Goal: Task Accomplishment & Management: Manage account settings

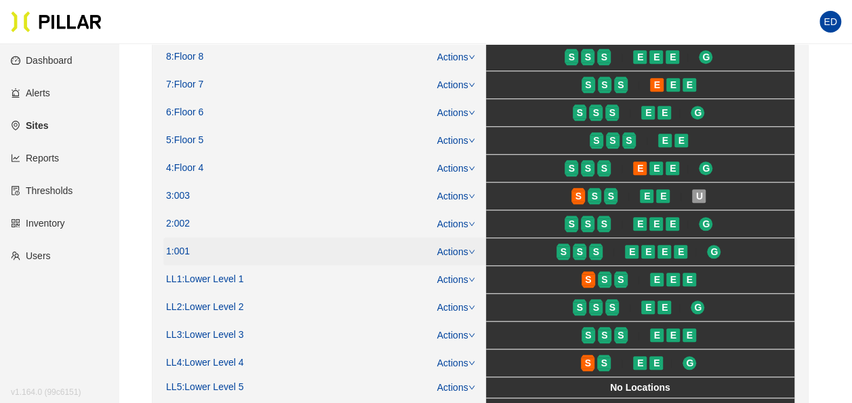
scroll to position [542, 0]
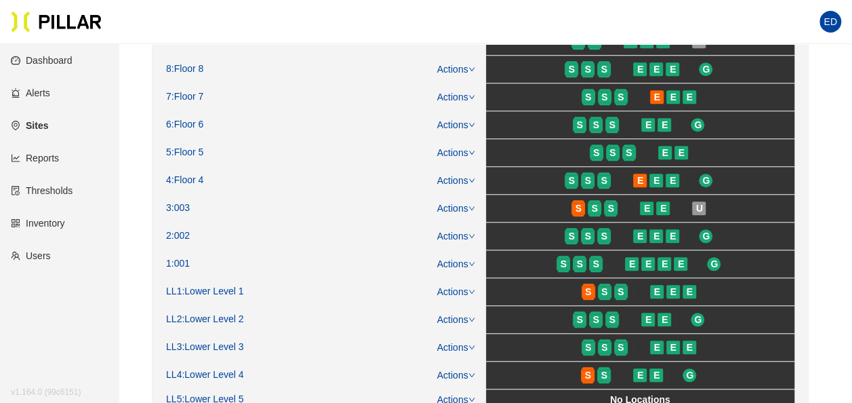
drag, startPoint x: 197, startPoint y: 255, endPoint x: 133, endPoint y: 224, distance: 71.0
click at [133, 224] on main "Sites / [PERSON_NAME] [PERSON_NAME] - Mass General Hospital / Edit Import Sub-C…" at bounding box center [426, 162] width 852 height 1321
click at [460, 258] on link "Actions" at bounding box center [456, 263] width 38 height 11
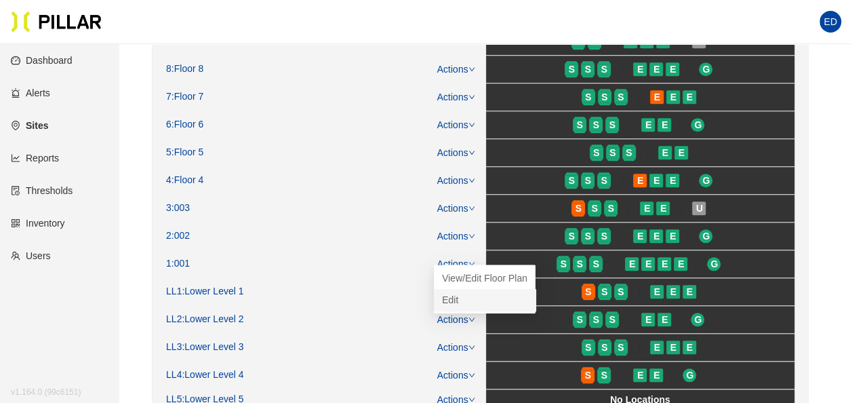
click at [458, 302] on link "Edit" at bounding box center [450, 299] width 16 height 15
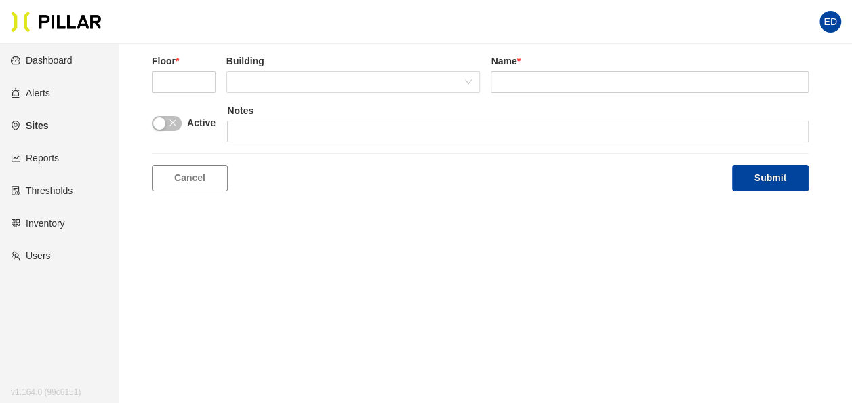
type input "1"
type input "001"
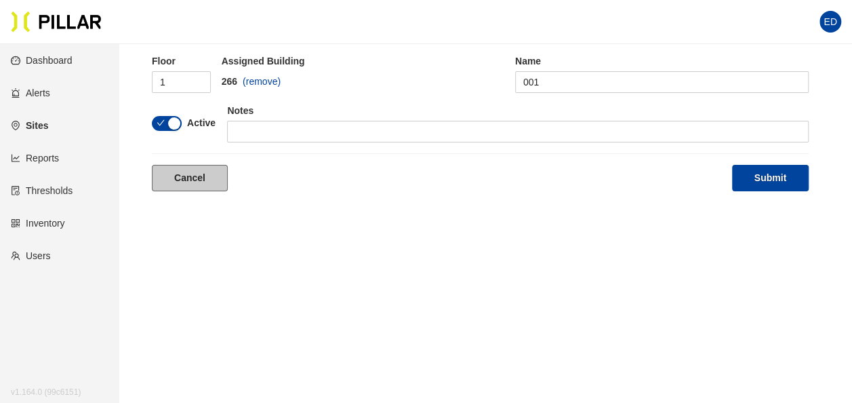
click at [186, 178] on link "Cancel" at bounding box center [190, 178] width 76 height 26
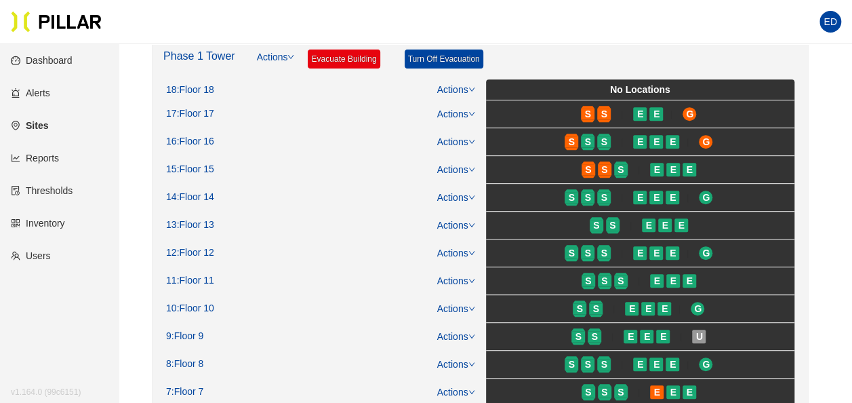
scroll to position [383, 0]
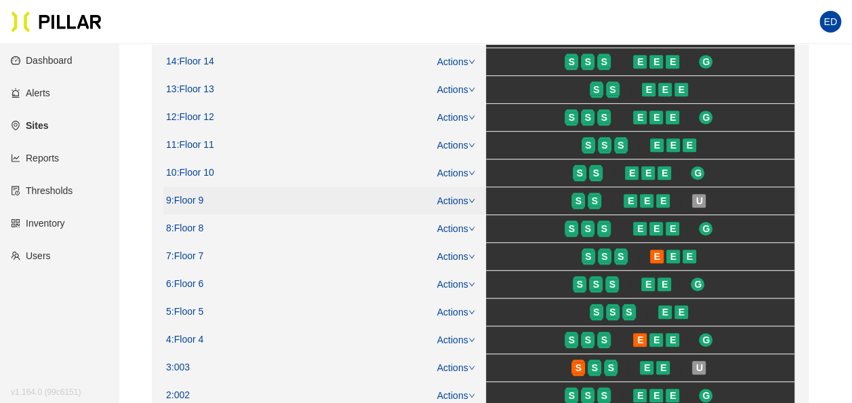
click at [468, 202] on div "Actions" at bounding box center [449, 200] width 51 height 15
click at [475, 198] on icon "down" at bounding box center [472, 200] width 7 height 7
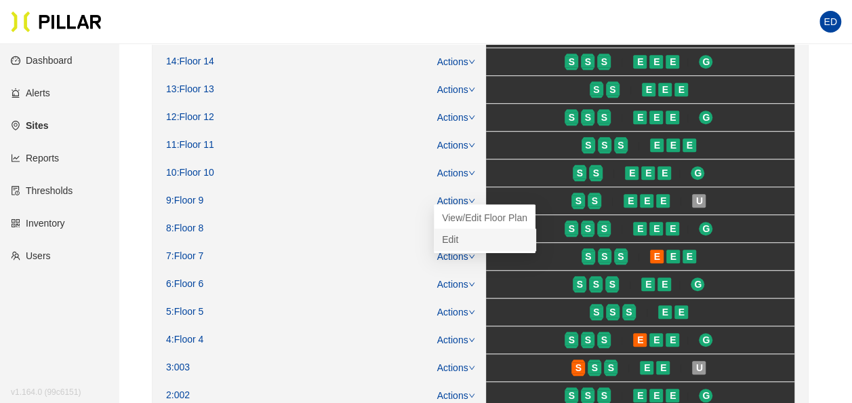
click at [458, 233] on link "Edit" at bounding box center [450, 239] width 16 height 15
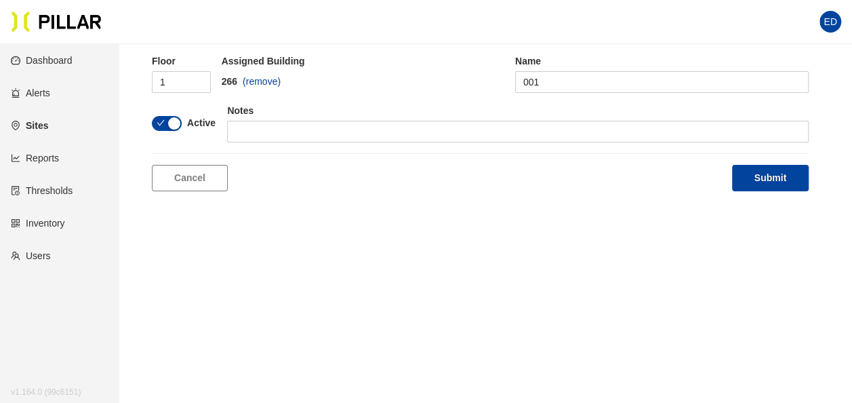
scroll to position [44, 0]
type input "9"
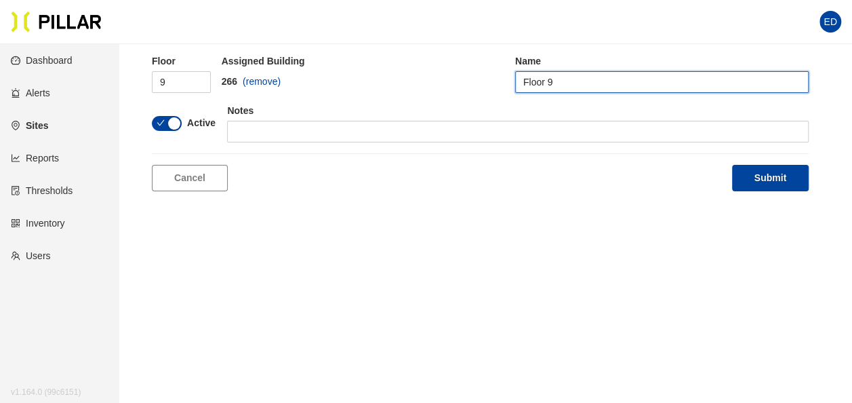
click at [548, 79] on input "Floor 9" at bounding box center [662, 82] width 294 height 22
type input "Floor 09"
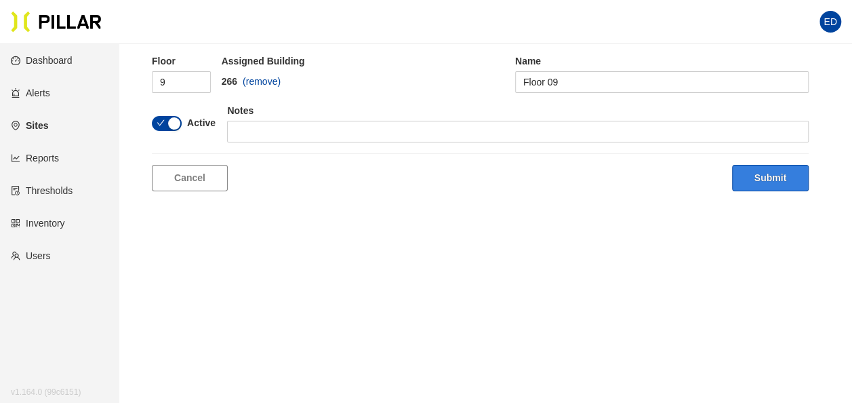
click at [773, 178] on button "Submit" at bounding box center [770, 178] width 77 height 26
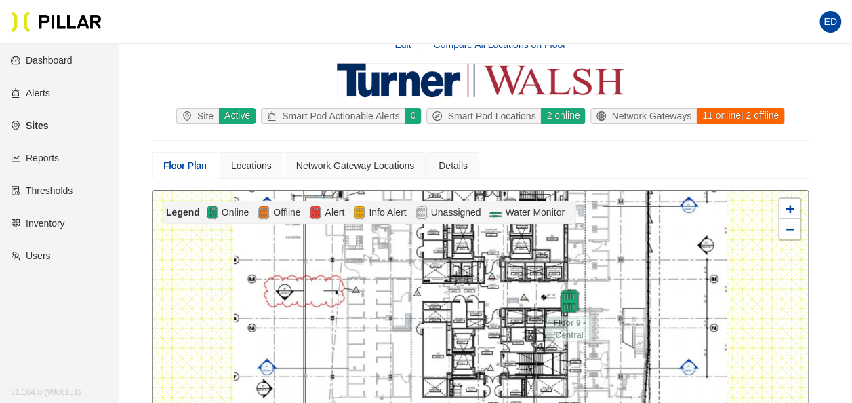
click at [48, 127] on link "Sites" at bounding box center [29, 125] width 37 height 11
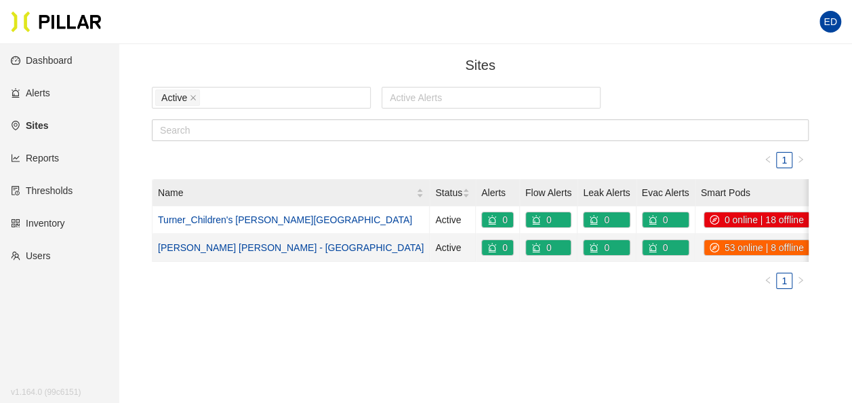
click at [250, 248] on link "[PERSON_NAME] [PERSON_NAME] - [GEOGRAPHIC_DATA]" at bounding box center [291, 247] width 266 height 11
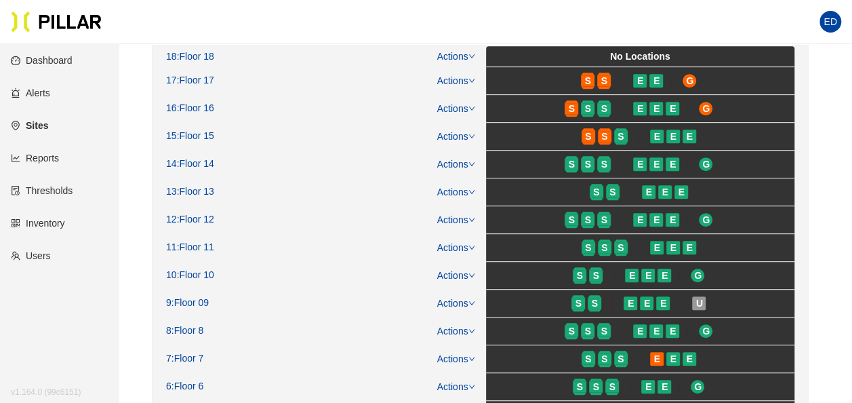
scroll to position [339, 0]
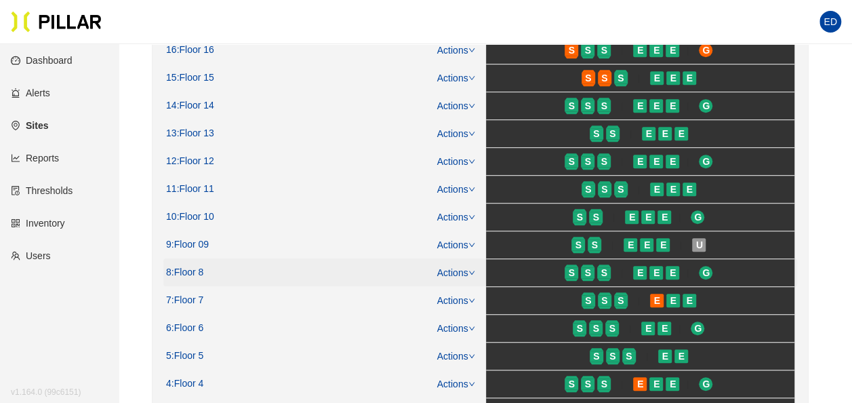
click at [472, 269] on icon "down" at bounding box center [472, 272] width 7 height 7
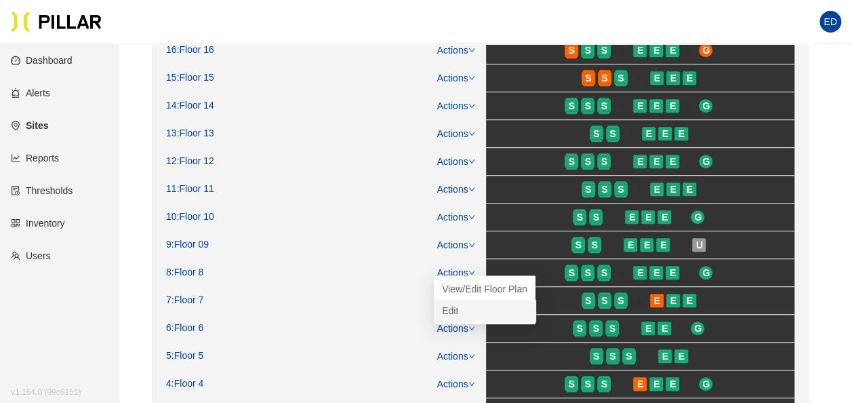
click at [458, 315] on link "Edit" at bounding box center [450, 310] width 16 height 15
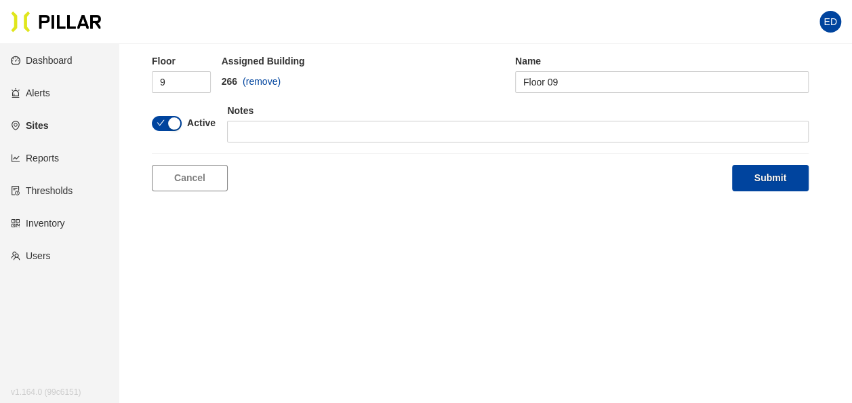
scroll to position [44, 0]
type input "8"
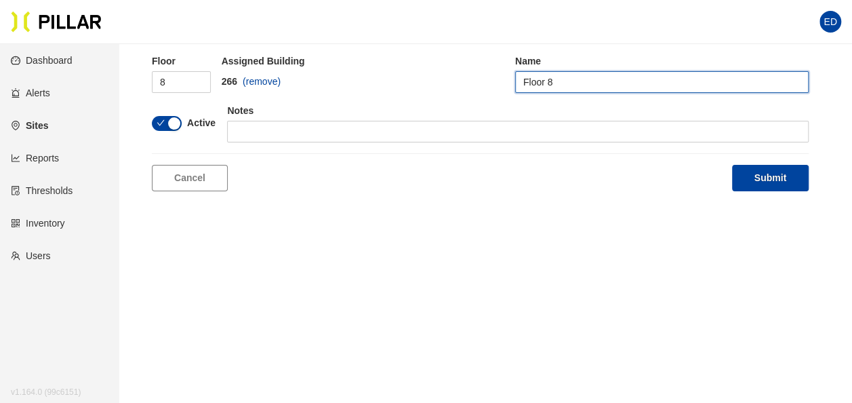
click at [547, 81] on input "Floor 8" at bounding box center [662, 82] width 294 height 22
type input "Floor 08"
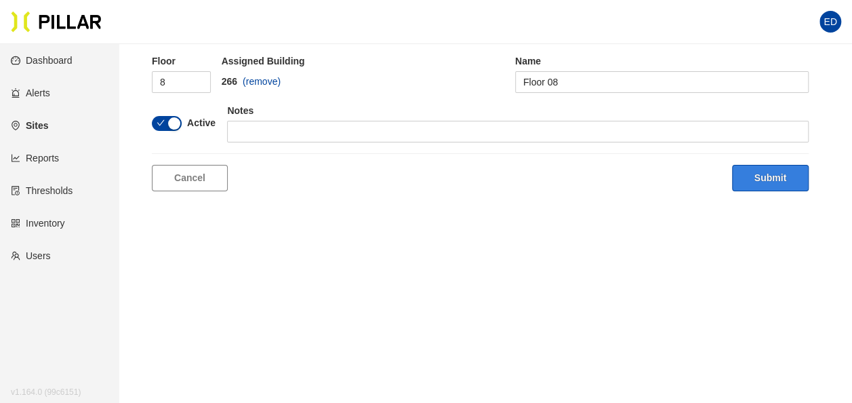
click at [749, 170] on button "Submit" at bounding box center [770, 178] width 77 height 26
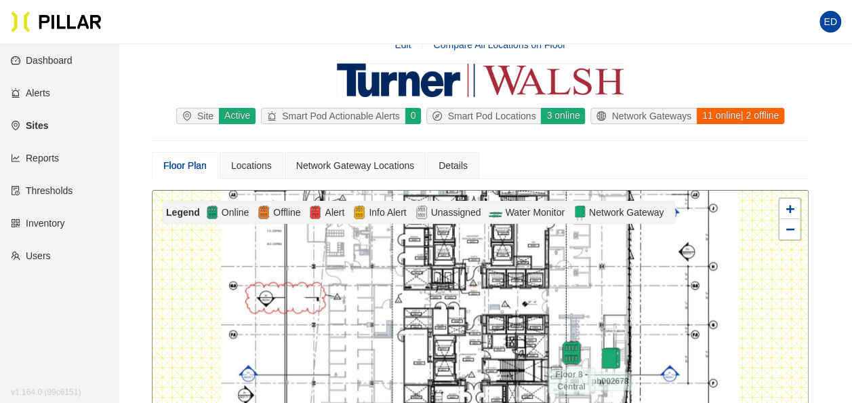
click at [50, 65] on link "Dashboard" at bounding box center [42, 60] width 62 height 11
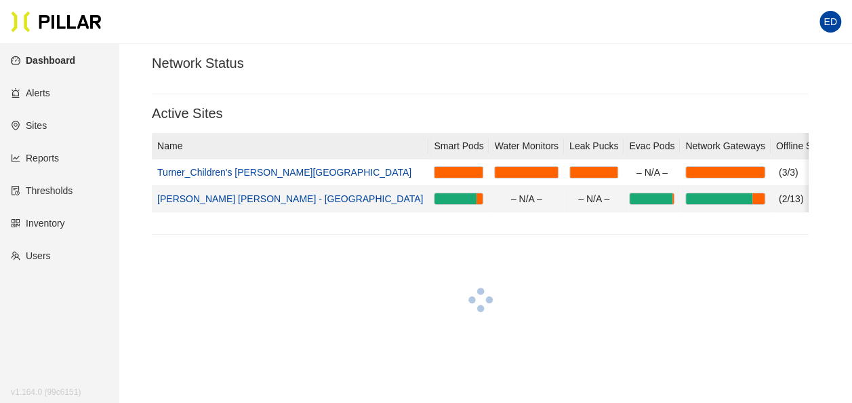
click at [235, 197] on link "[PERSON_NAME] [PERSON_NAME] - [GEOGRAPHIC_DATA]" at bounding box center [290, 198] width 266 height 11
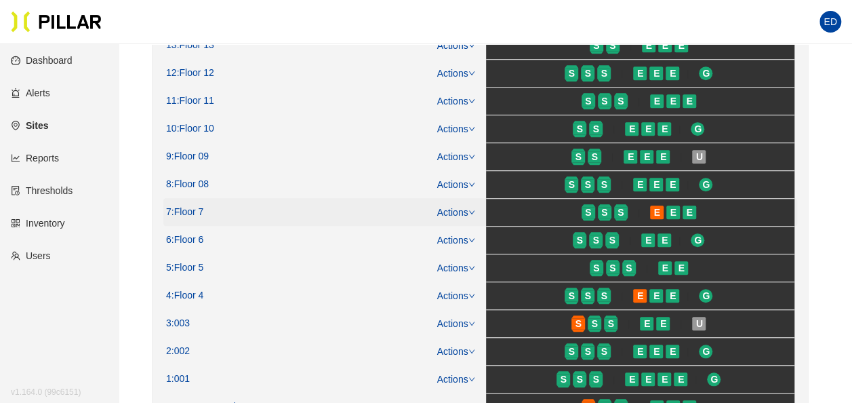
scroll to position [542, 0]
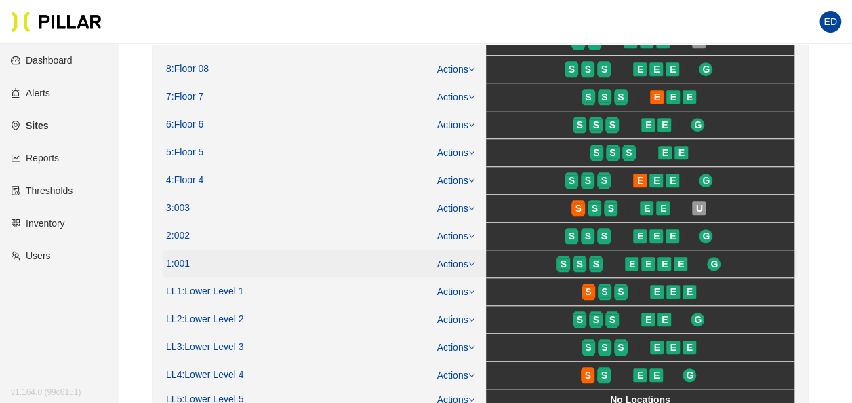
click at [469, 260] on icon "down" at bounding box center [472, 263] width 7 height 7
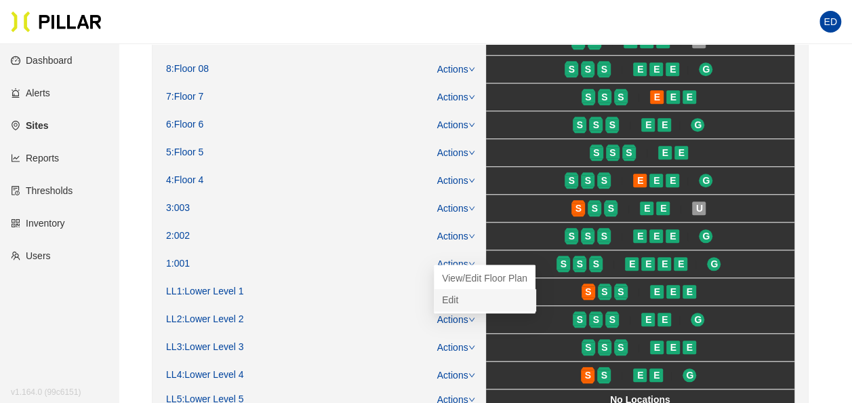
click at [454, 297] on link "Edit" at bounding box center [450, 299] width 16 height 15
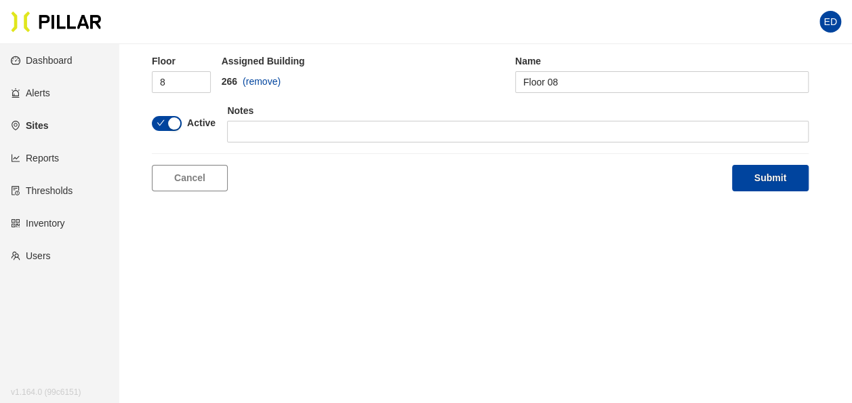
type input "1"
type input "001"
drag, startPoint x: 161, startPoint y: 83, endPoint x: 190, endPoint y: 88, distance: 29.5
click at [162, 85] on input "1" at bounding box center [181, 82] width 59 height 22
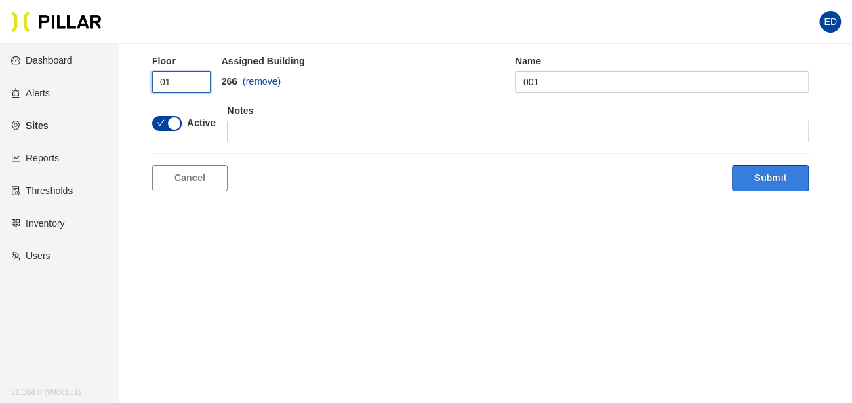
type input "01"
click at [750, 172] on button "Submit" at bounding box center [770, 178] width 77 height 26
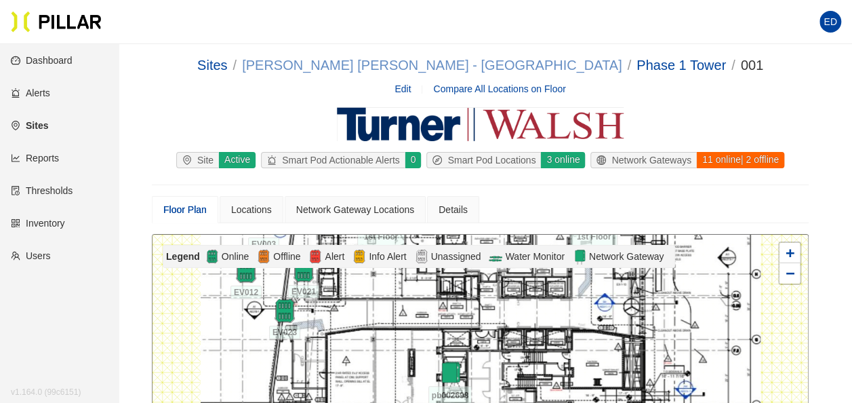
click at [496, 65] on link "[PERSON_NAME] [PERSON_NAME] - [GEOGRAPHIC_DATA]" at bounding box center [432, 65] width 380 height 15
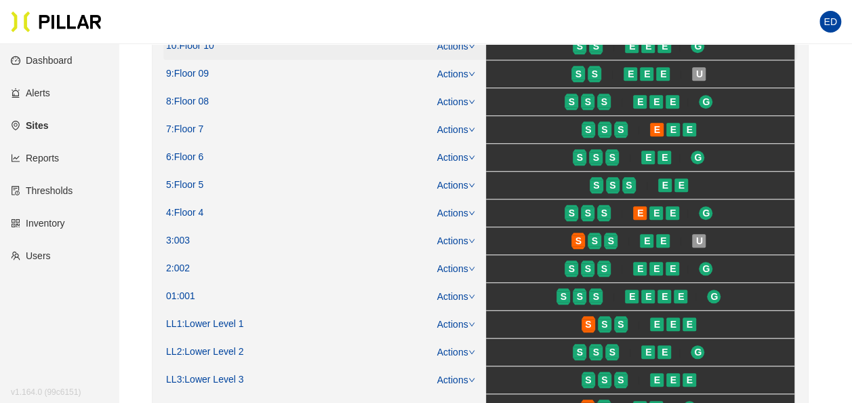
scroll to position [542, 0]
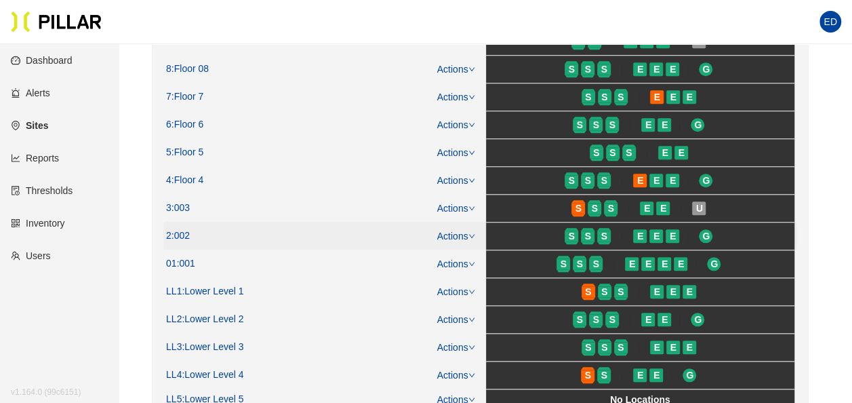
click at [469, 233] on icon "down" at bounding box center [472, 236] width 7 height 7
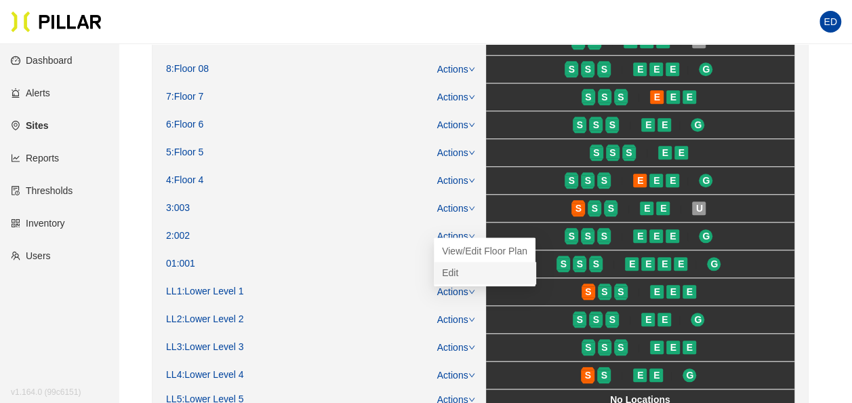
click at [458, 271] on link "Edit" at bounding box center [450, 272] width 16 height 15
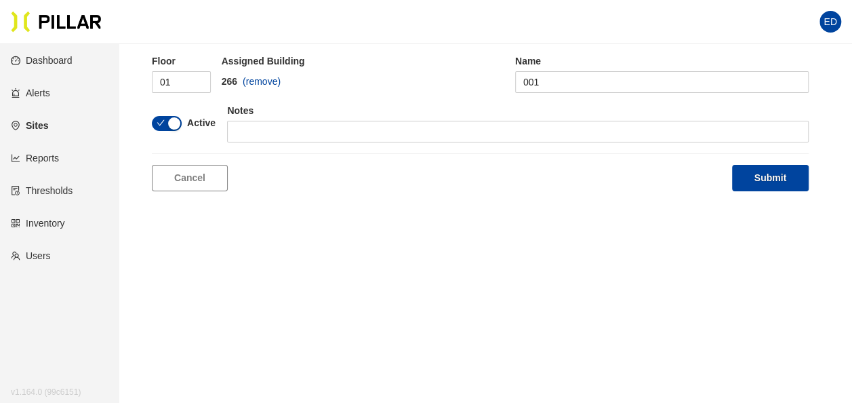
type input "2"
type input "002"
click at [161, 75] on input "2" at bounding box center [181, 82] width 59 height 22
type input "02"
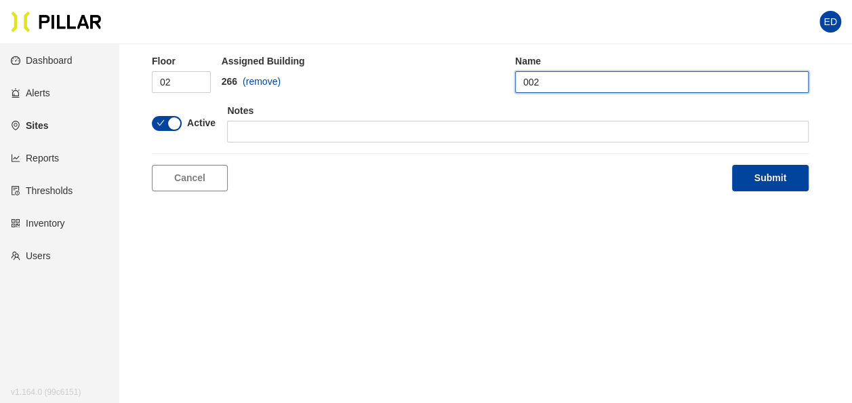
click at [536, 75] on input "002" at bounding box center [662, 82] width 294 height 22
type input "Floor 02"
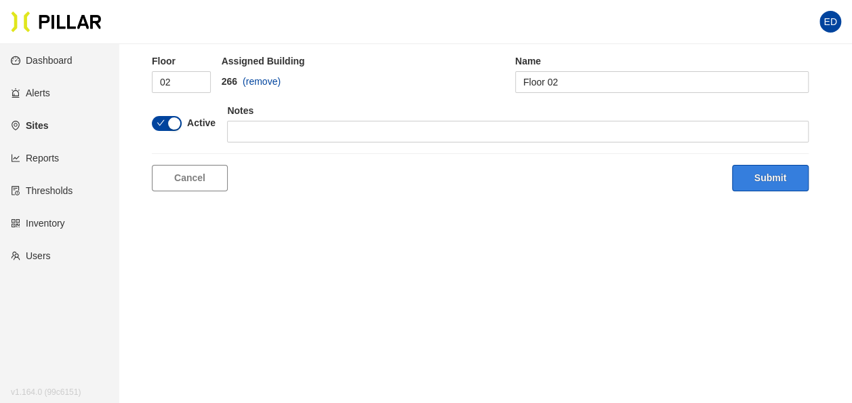
click at [772, 180] on button "Submit" at bounding box center [770, 178] width 77 height 26
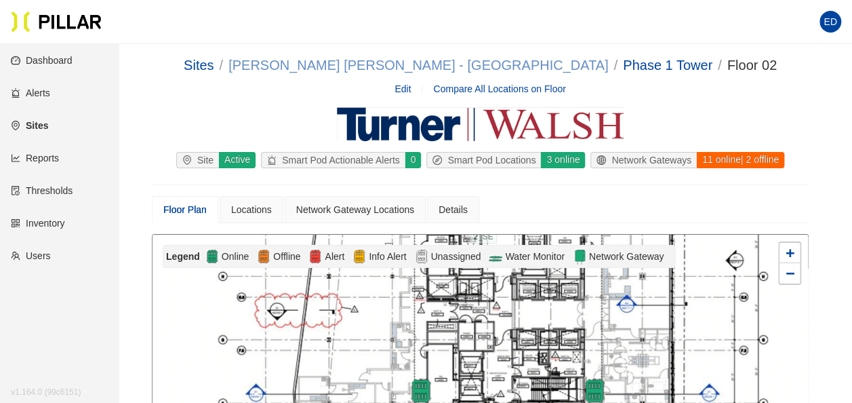
click at [511, 66] on link "[PERSON_NAME] [PERSON_NAME] - [GEOGRAPHIC_DATA]" at bounding box center [419, 65] width 380 height 15
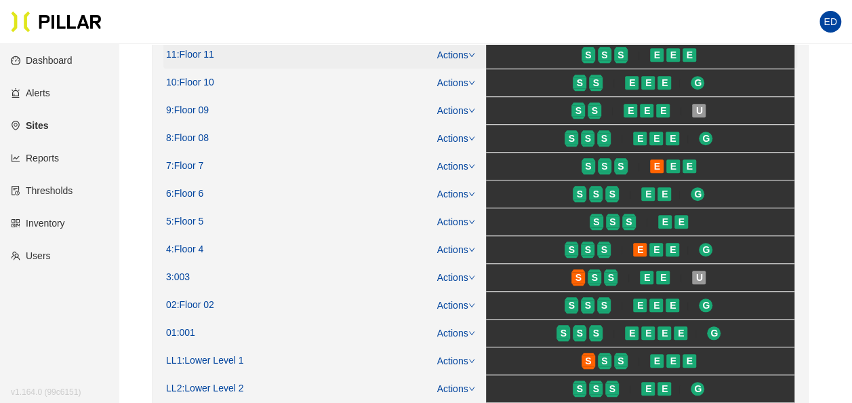
scroll to position [475, 0]
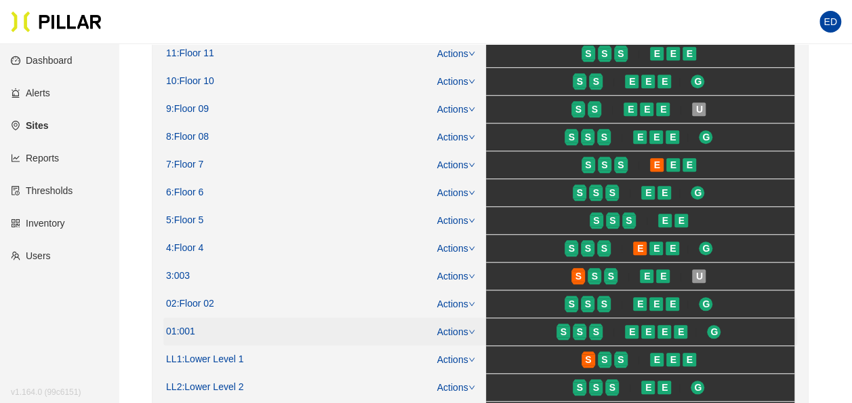
click at [472, 328] on icon "down" at bounding box center [472, 331] width 7 height 7
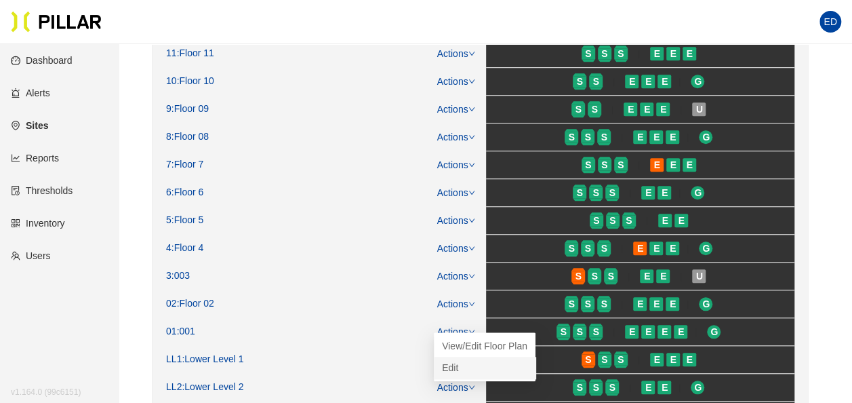
click at [458, 367] on link "Edit" at bounding box center [450, 367] width 16 height 15
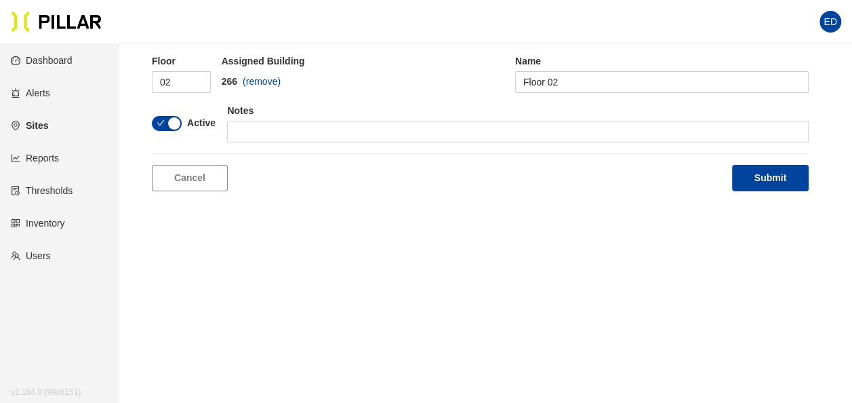
type input "01"
click at [527, 68] on div "Name 001" at bounding box center [662, 73] width 294 height 39
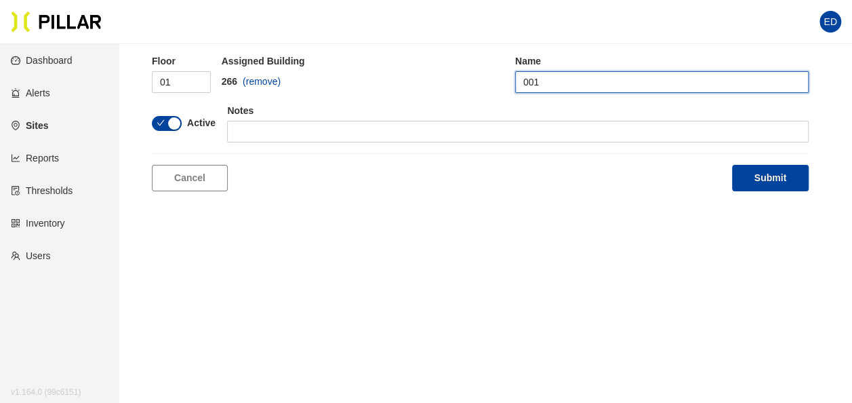
click at [529, 79] on input "001" at bounding box center [662, 82] width 294 height 22
type input "Floor 01"
click at [732, 165] on button "Submit" at bounding box center [770, 178] width 77 height 26
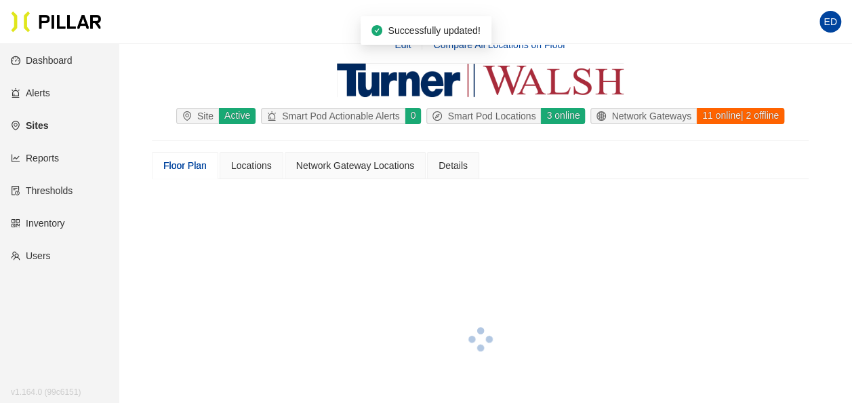
scroll to position [43, 0]
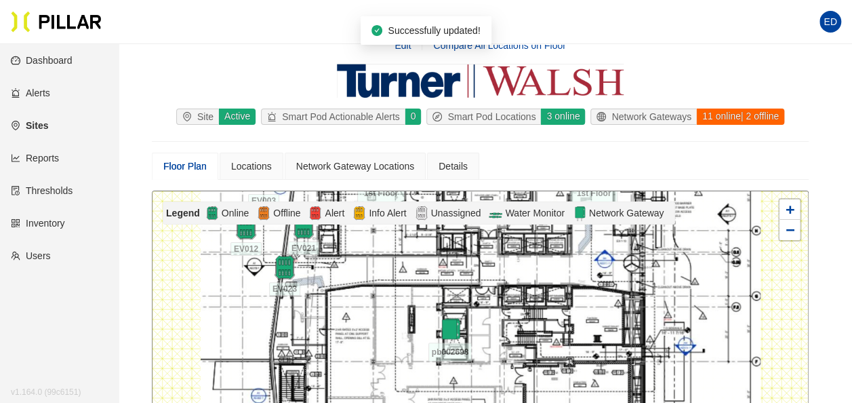
click at [498, 29] on link "[PERSON_NAME] [PERSON_NAME] - [GEOGRAPHIC_DATA]" at bounding box center [419, 21] width 380 height 15
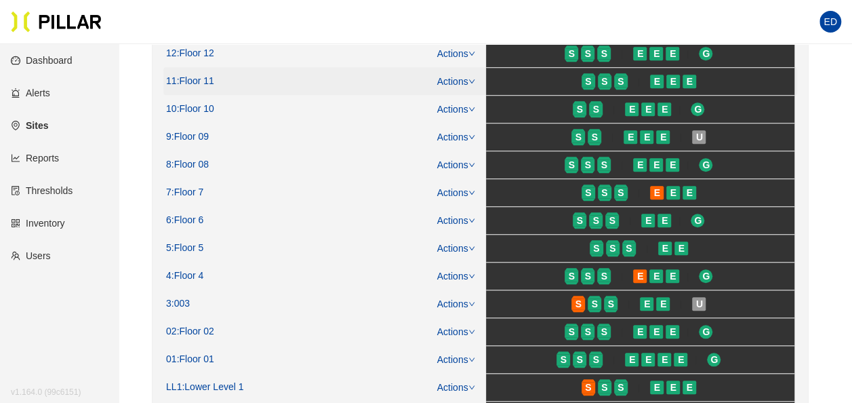
scroll to position [475, 0]
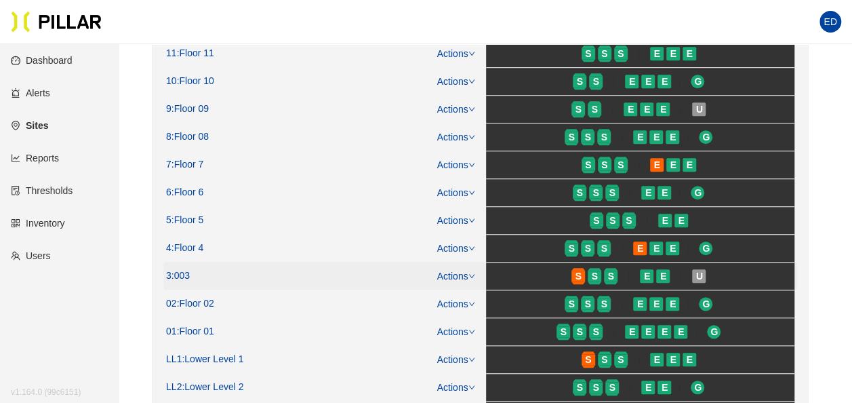
click at [463, 271] on link "Actions" at bounding box center [456, 276] width 38 height 11
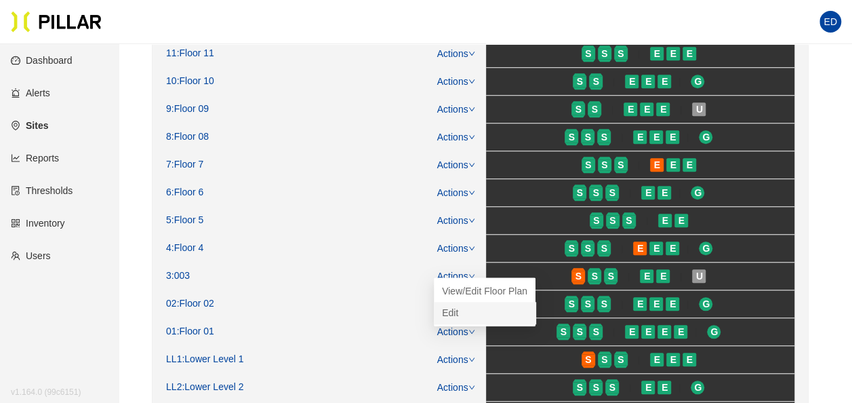
click at [458, 313] on link "Edit" at bounding box center [450, 312] width 16 height 15
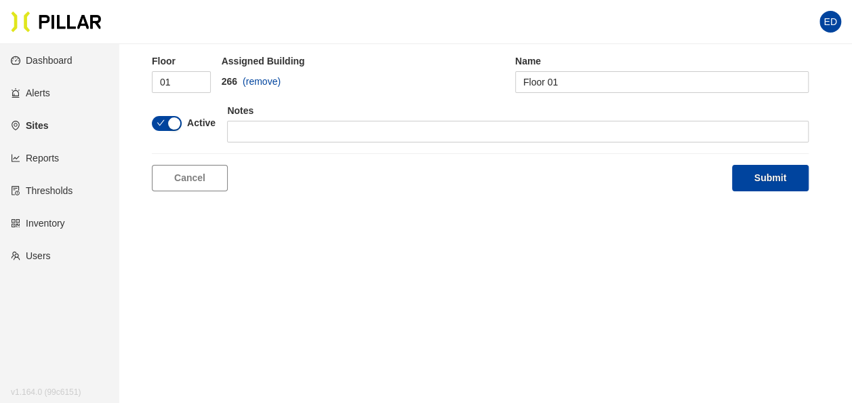
type input "3"
type input "003"
click at [155, 81] on input "3" at bounding box center [181, 82] width 59 height 22
type input "03"
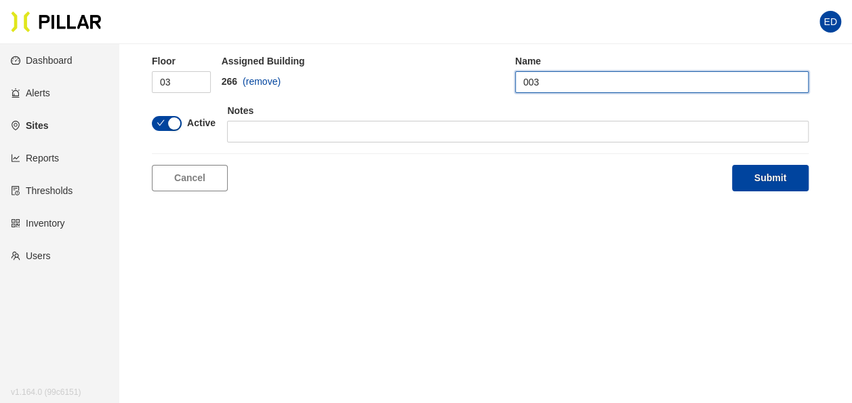
click at [523, 81] on input "003" at bounding box center [662, 82] width 294 height 22
type input "Floor 03"
click at [732, 165] on button "Submit" at bounding box center [770, 178] width 77 height 26
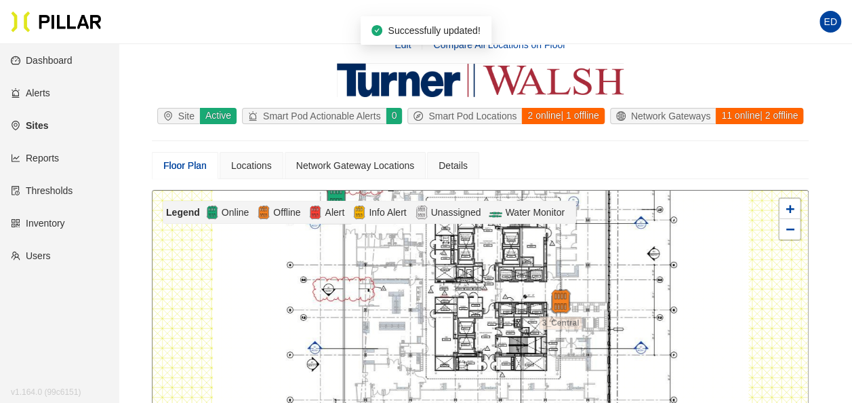
scroll to position [33, 0]
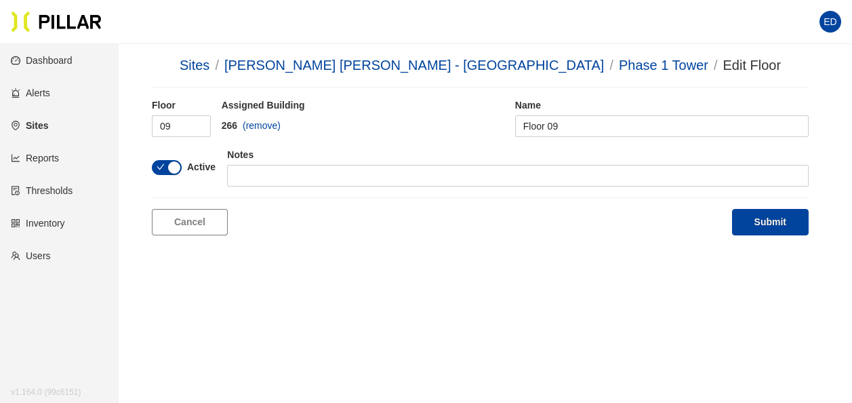
scroll to position [44, 0]
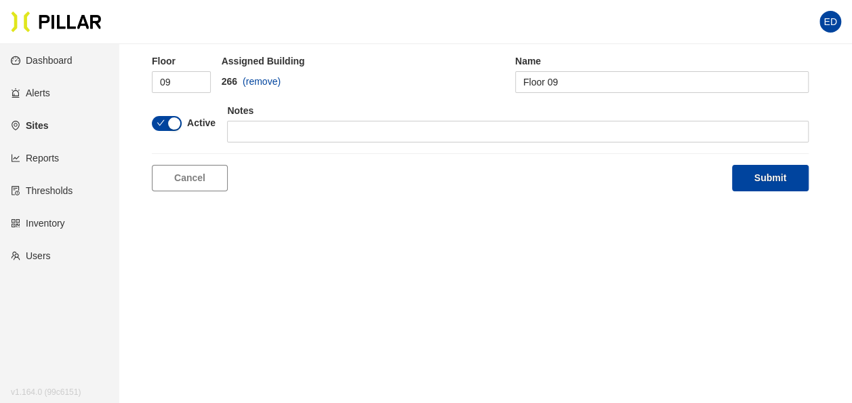
type input "09"
click at [621, 259] on main "Sites / [PERSON_NAME] [PERSON_NAME] - [GEOGRAPHIC_DATA] / Phase 1 Tower / Edit …" at bounding box center [426, 201] width 852 height 403
click at [758, 172] on button "Submit" at bounding box center [770, 178] width 77 height 26
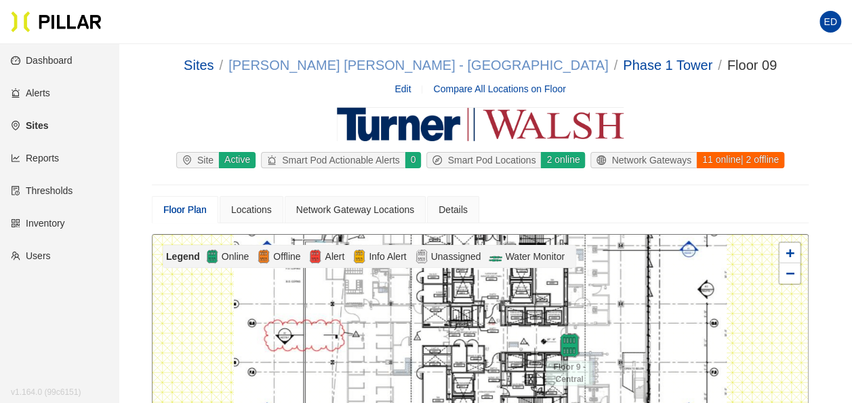
click at [492, 65] on link "[PERSON_NAME] [PERSON_NAME] - [GEOGRAPHIC_DATA]" at bounding box center [419, 65] width 380 height 15
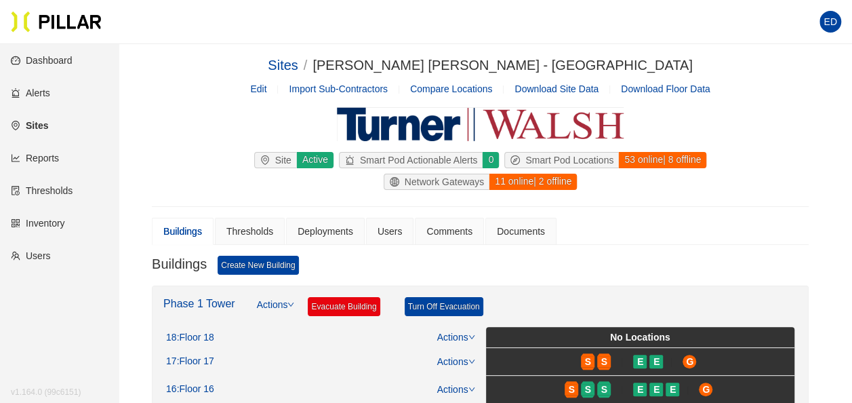
click at [58, 163] on link "Reports" at bounding box center [35, 158] width 48 height 11
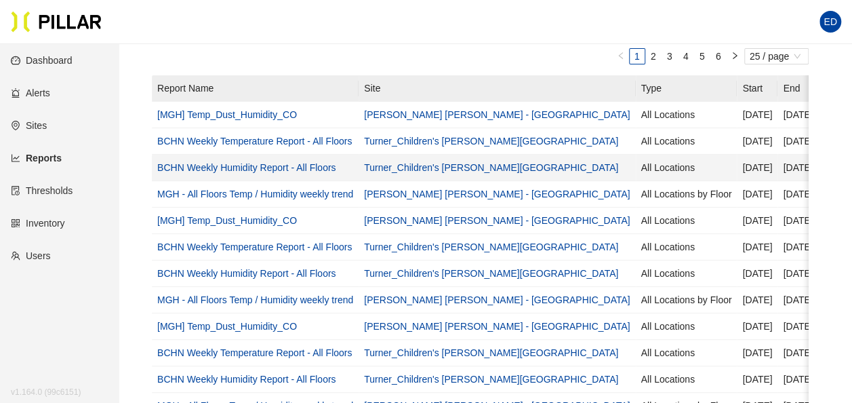
scroll to position [136, 0]
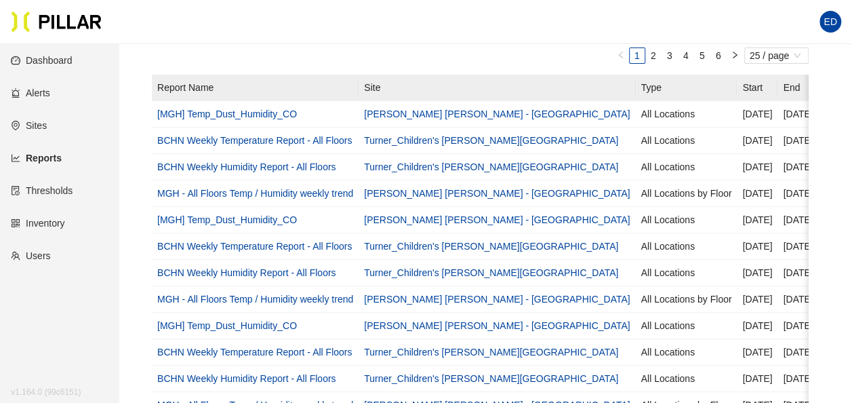
click at [819, 87] on th "Created By" at bounding box center [863, 88] width 89 height 26
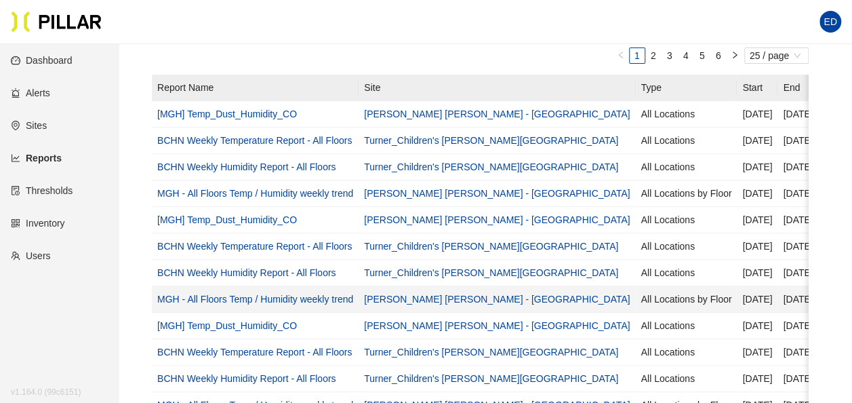
click at [311, 297] on link "MGH - All Floors Temp / Humidity weekly trend" at bounding box center [255, 299] width 196 height 11
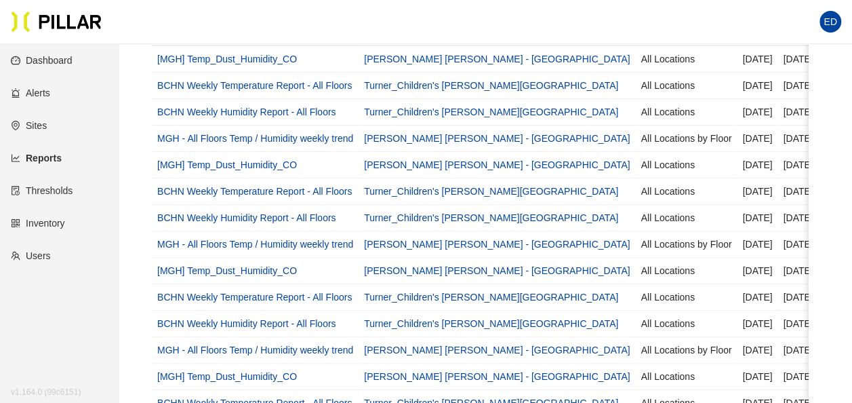
scroll to position [0, 0]
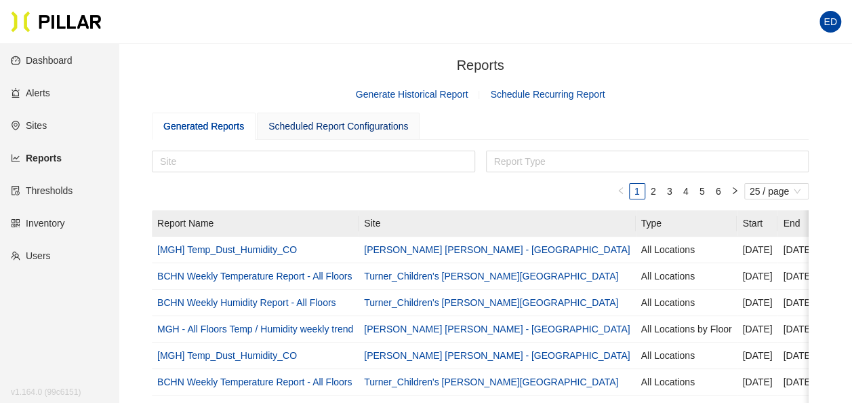
click at [380, 124] on div "Scheduled Report Configurations" at bounding box center [339, 126] width 140 height 15
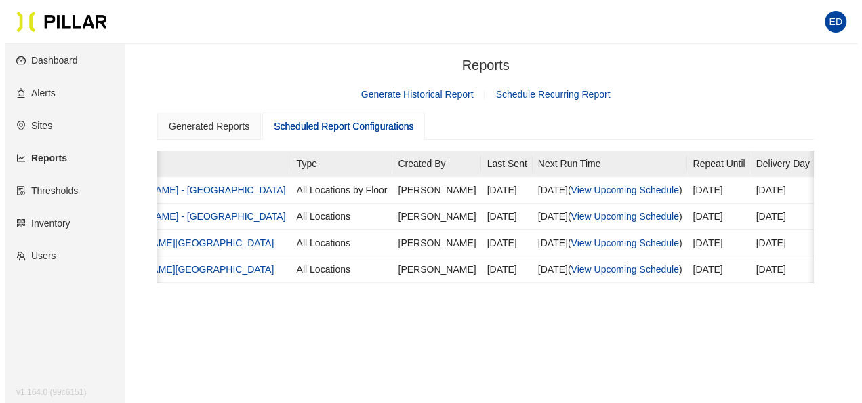
scroll to position [0, 369]
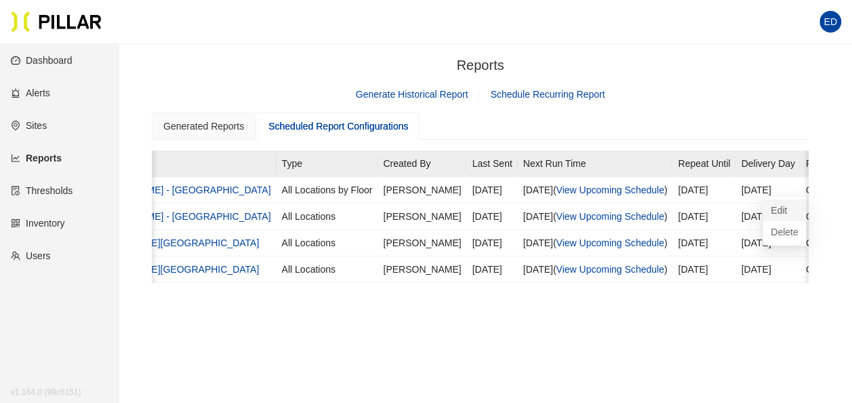
click at [777, 207] on span "Edit" at bounding box center [784, 210] width 27 height 15
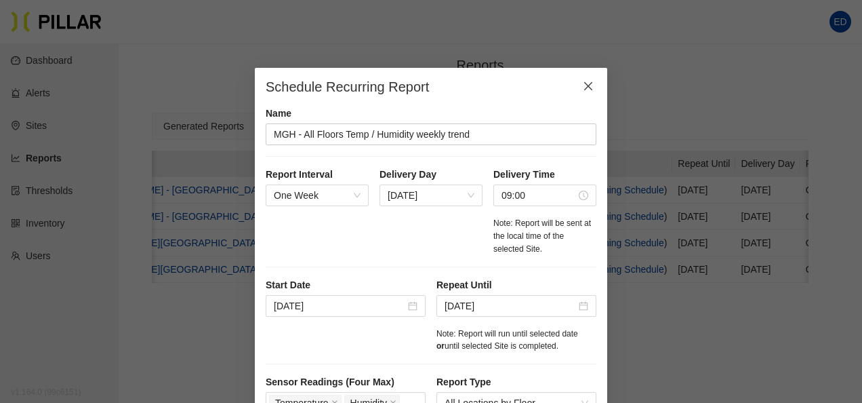
click at [586, 83] on icon "close" at bounding box center [588, 86] width 8 height 8
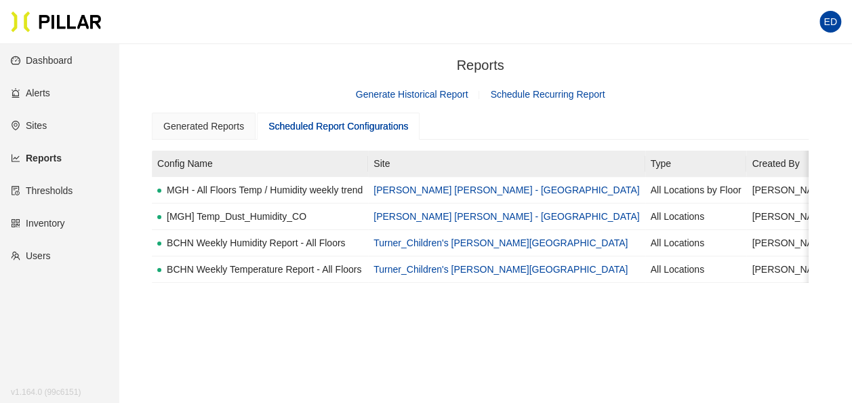
click at [423, 96] on link "Generate Historical Report" at bounding box center [412, 94] width 113 height 11
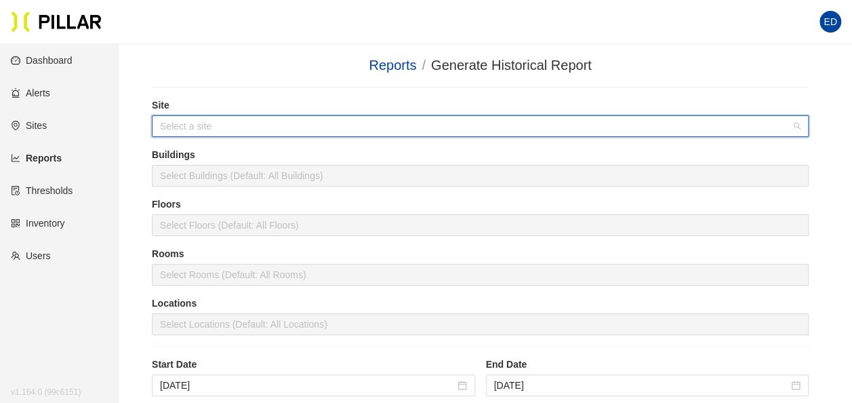
click at [283, 126] on input "search" at bounding box center [475, 126] width 631 height 20
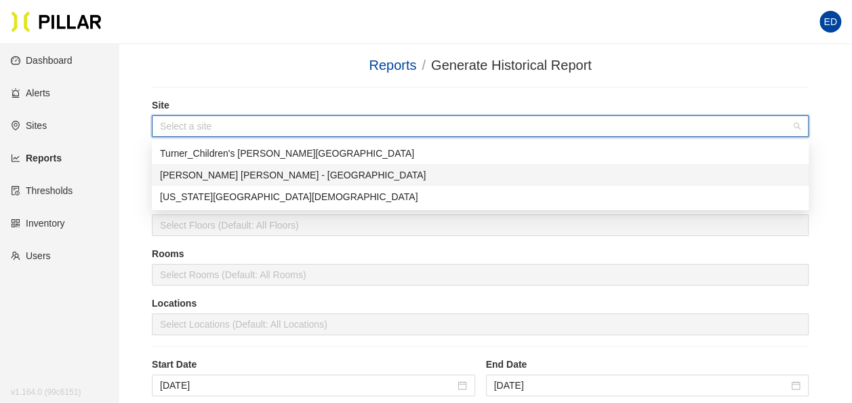
click at [245, 179] on div "[PERSON_NAME] [PERSON_NAME] - [GEOGRAPHIC_DATA]" at bounding box center [480, 174] width 641 height 15
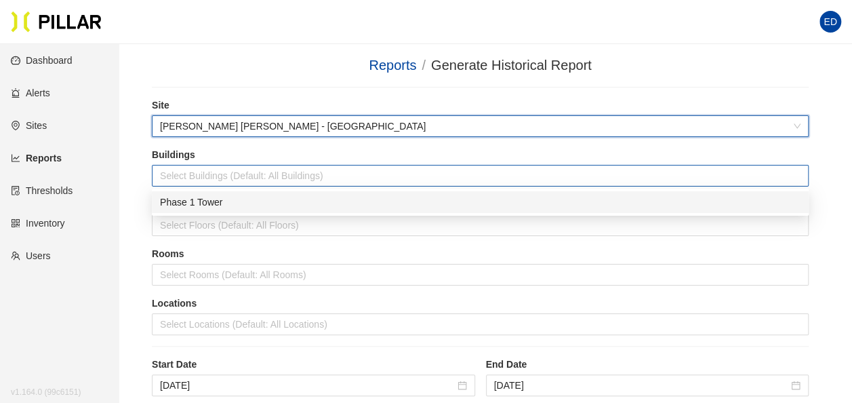
click at [296, 179] on div at bounding box center [480, 175] width 650 height 19
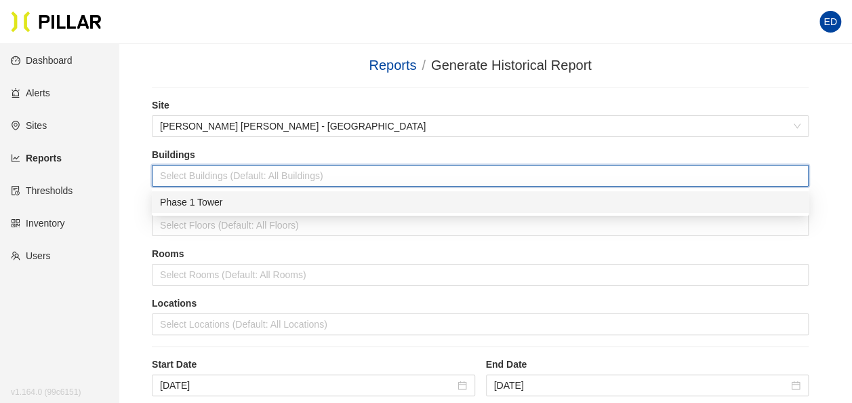
click at [236, 201] on div "Phase 1 Tower" at bounding box center [480, 202] width 641 height 15
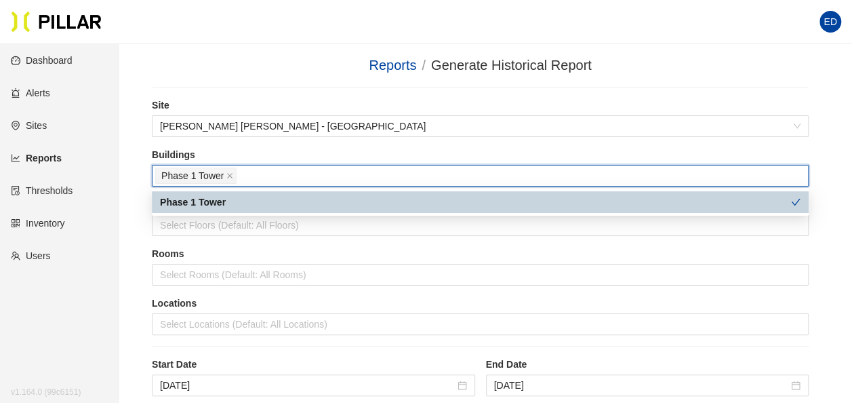
click at [251, 87] on div at bounding box center [480, 87] width 657 height 1
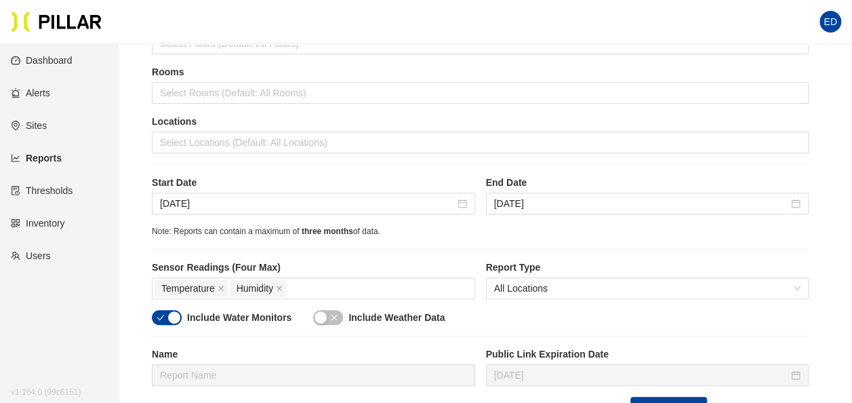
scroll to position [203, 0]
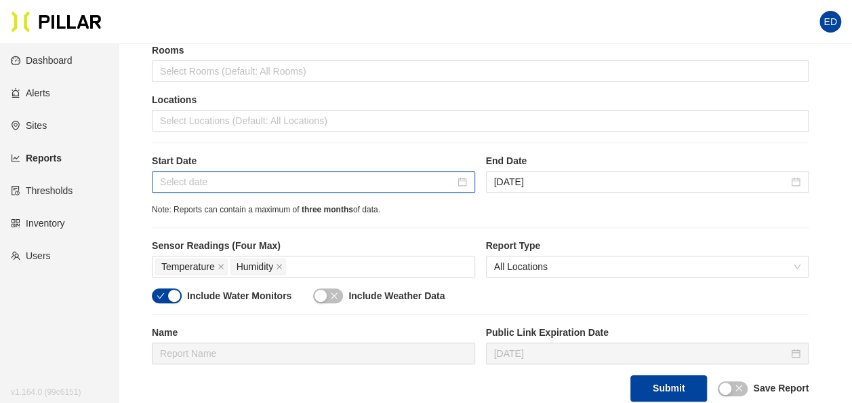
click at [473, 213] on div "Note: Reports can contain a maximum of three months of data." at bounding box center [480, 209] width 657 height 13
click at [469, 180] on div at bounding box center [313, 182] width 323 height 22
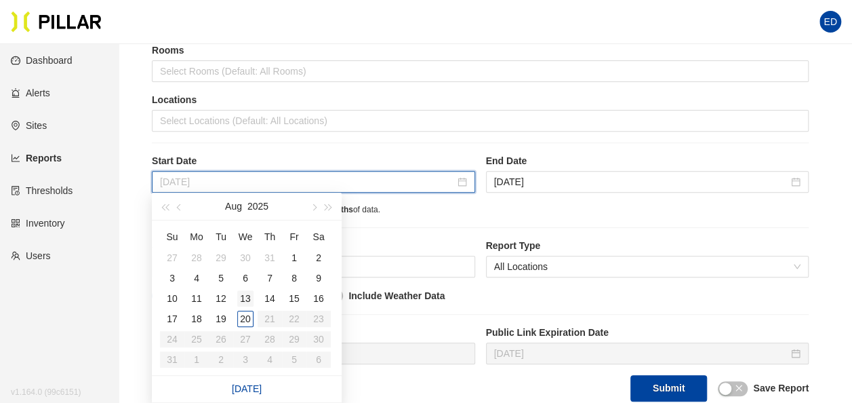
type input "[DATE]"
click at [247, 294] on div "13" at bounding box center [245, 298] width 16 height 16
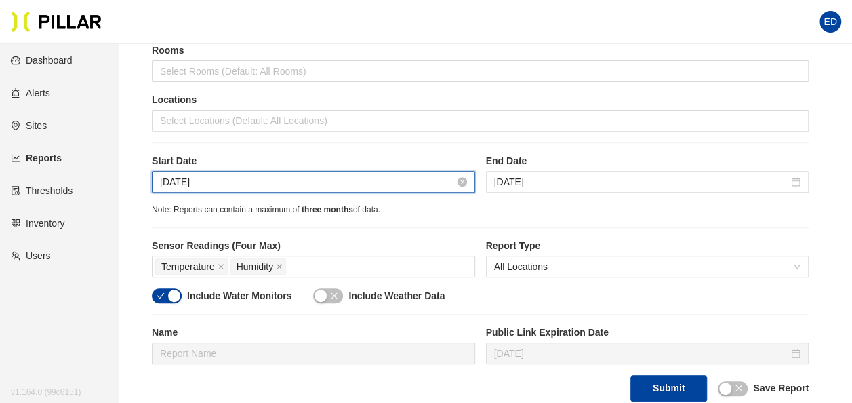
click at [526, 211] on div "Note: Reports can contain a maximum of three months of data." at bounding box center [480, 209] width 657 height 13
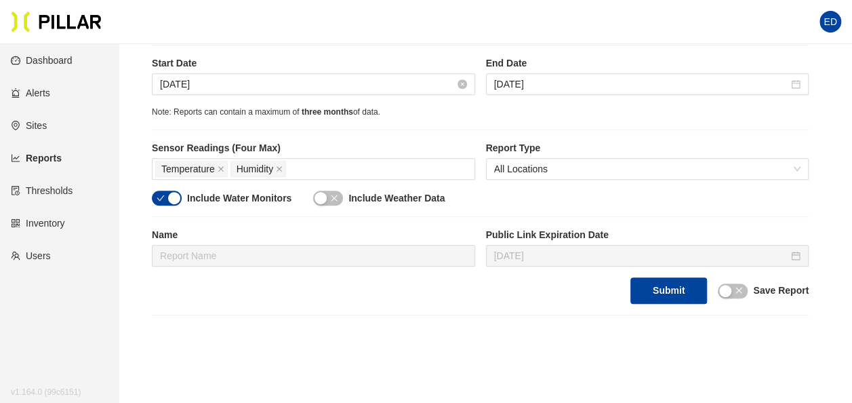
scroll to position [339, 0]
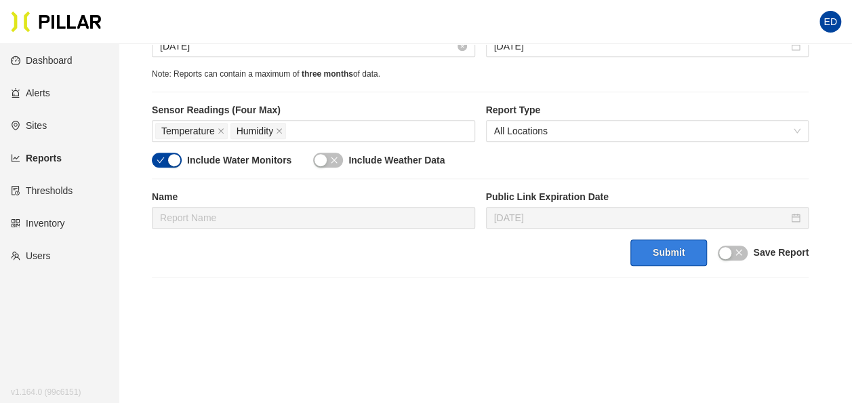
click at [659, 251] on button "Submit" at bounding box center [669, 252] width 77 height 26
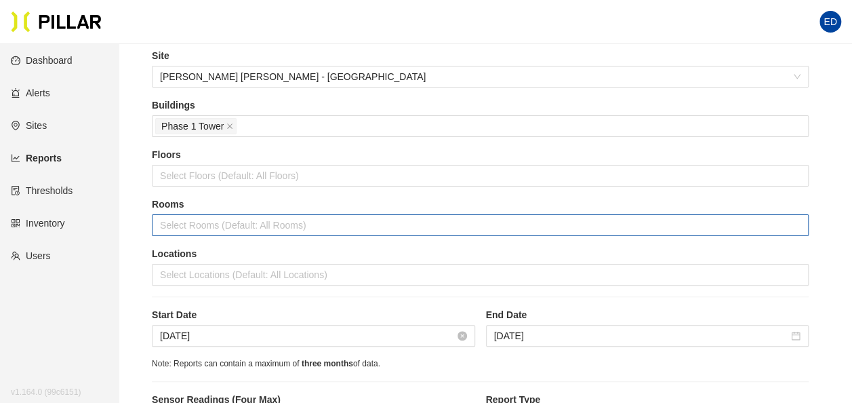
scroll to position [68, 0]
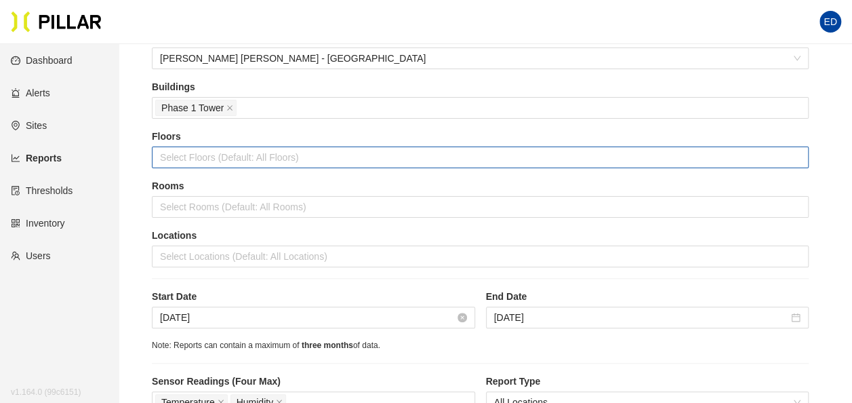
click at [345, 156] on div at bounding box center [480, 157] width 650 height 19
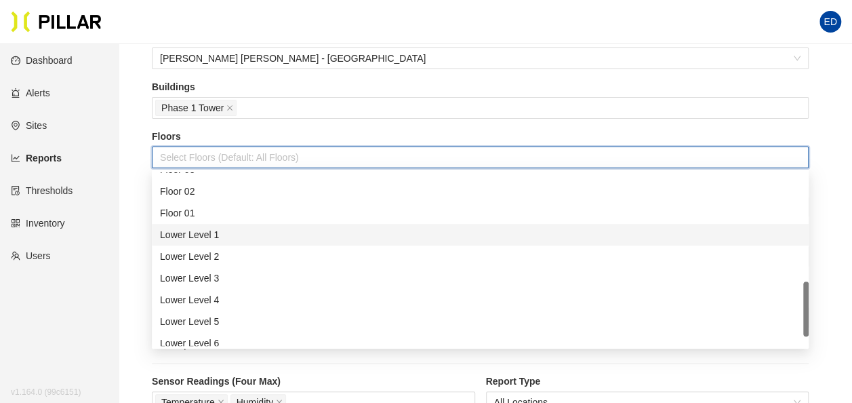
scroll to position [0, 0]
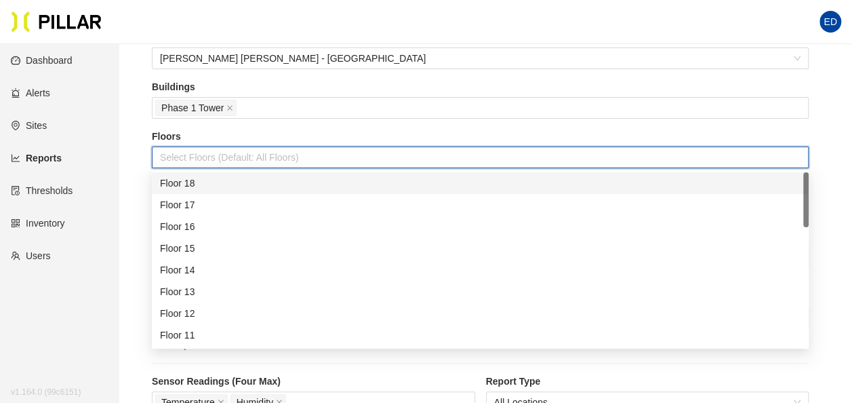
click at [292, 132] on label "Floors" at bounding box center [480, 137] width 657 height 14
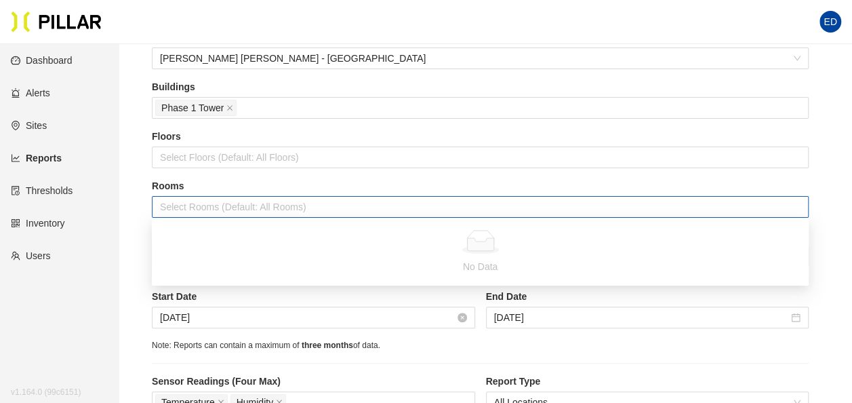
click at [269, 205] on div at bounding box center [480, 206] width 650 height 19
click at [409, 179] on label "Rooms" at bounding box center [480, 186] width 657 height 14
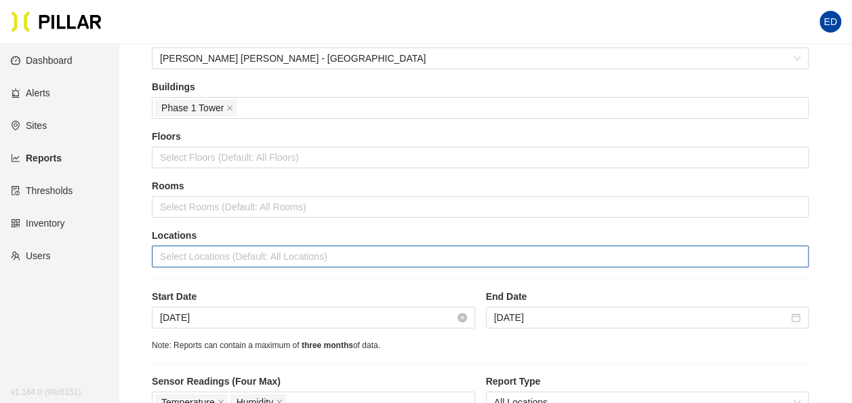
click at [332, 261] on div at bounding box center [480, 256] width 650 height 19
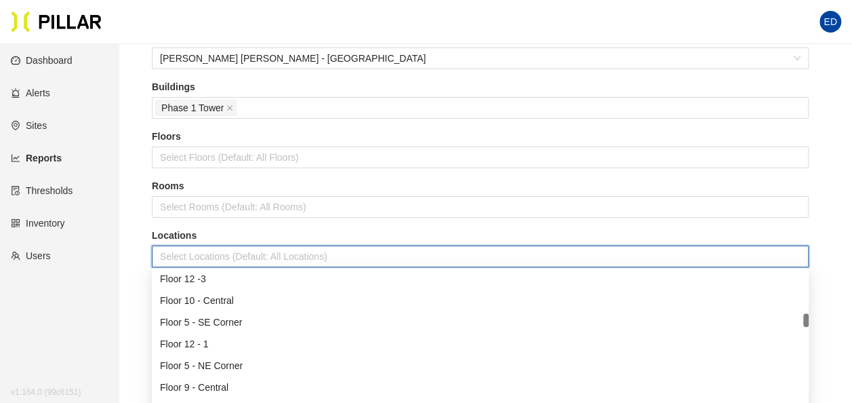
scroll to position [678, 0]
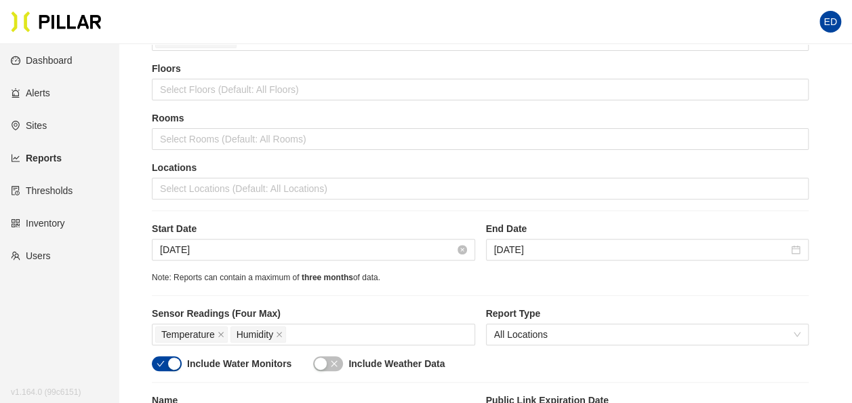
scroll to position [203, 0]
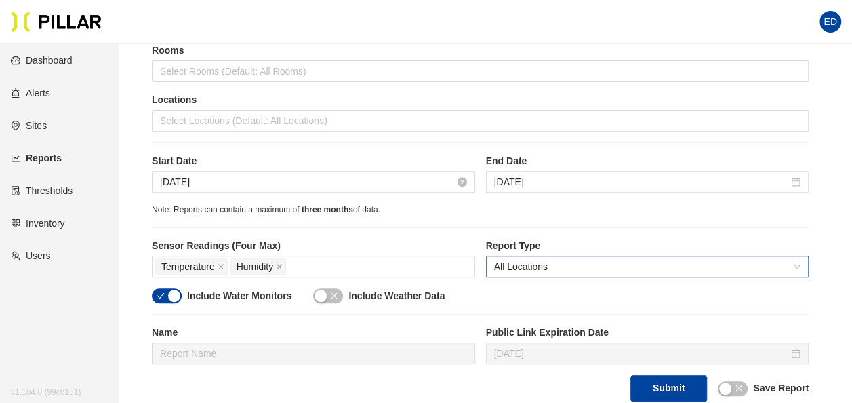
click at [555, 258] on span "All Locations" at bounding box center [647, 266] width 307 height 20
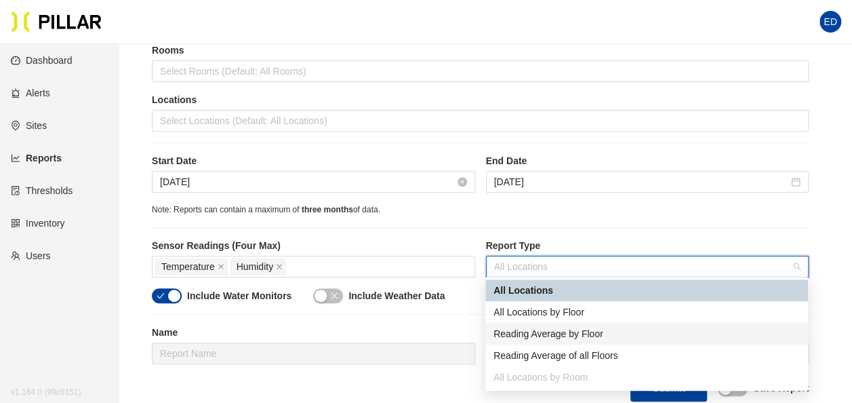
drag, startPoint x: 561, startPoint y: 334, endPoint x: 529, endPoint y: 328, distance: 33.0
click at [561, 334] on div "Reading Average by Floor" at bounding box center [647, 333] width 306 height 15
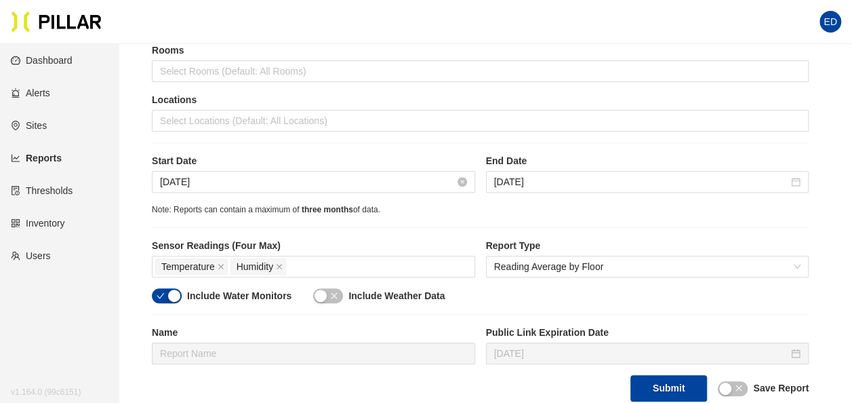
click at [456, 214] on div "Site [PERSON_NAME] [PERSON_NAME] - [GEOGRAPHIC_DATA] Buildings Phase 1 Tower Fl…" at bounding box center [480, 148] width 657 height 507
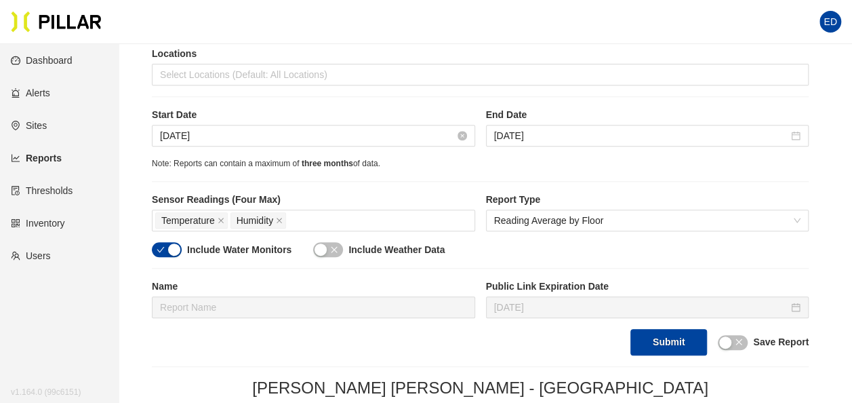
scroll to position [271, 0]
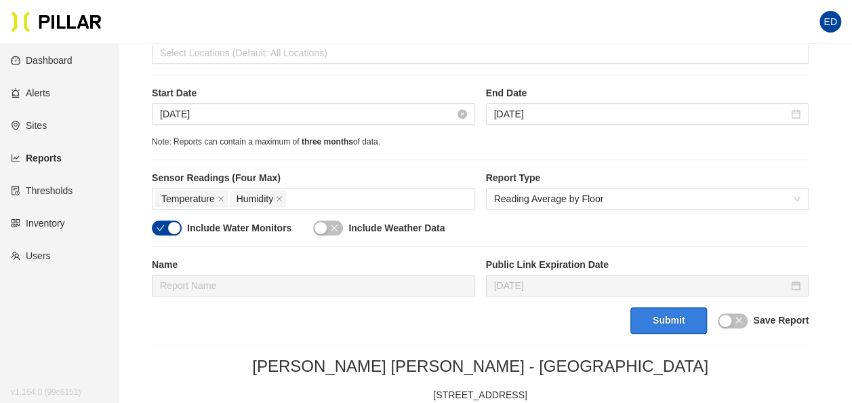
click at [671, 320] on button "Submit" at bounding box center [669, 320] width 77 height 26
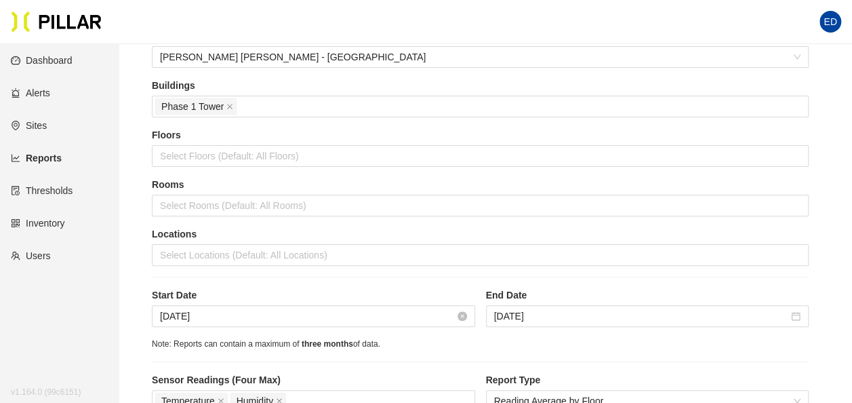
scroll to position [0, 0]
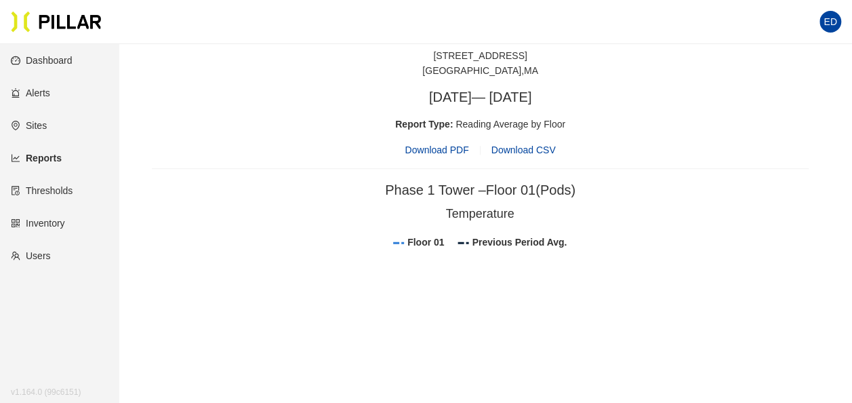
click at [440, 148] on span "Download PDF" at bounding box center [437, 149] width 64 height 15
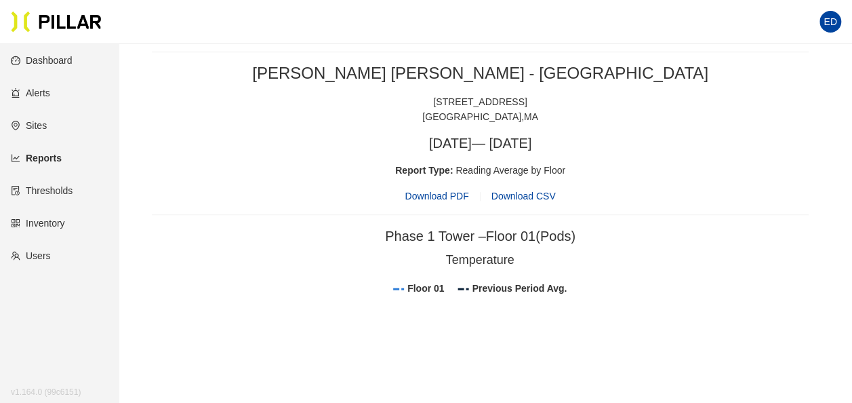
scroll to position [610, 0]
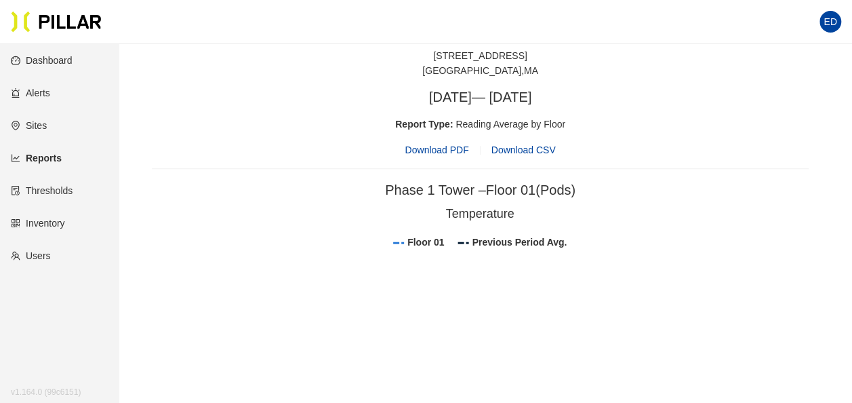
click at [391, 42] on section "ED" at bounding box center [426, 22] width 852 height 44
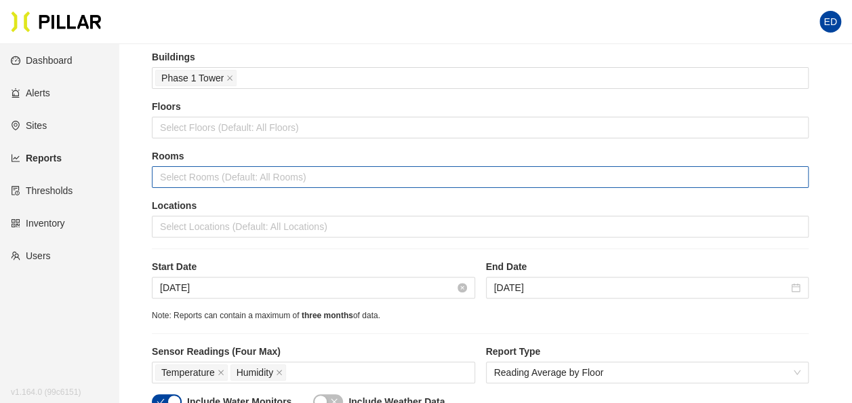
scroll to position [136, 0]
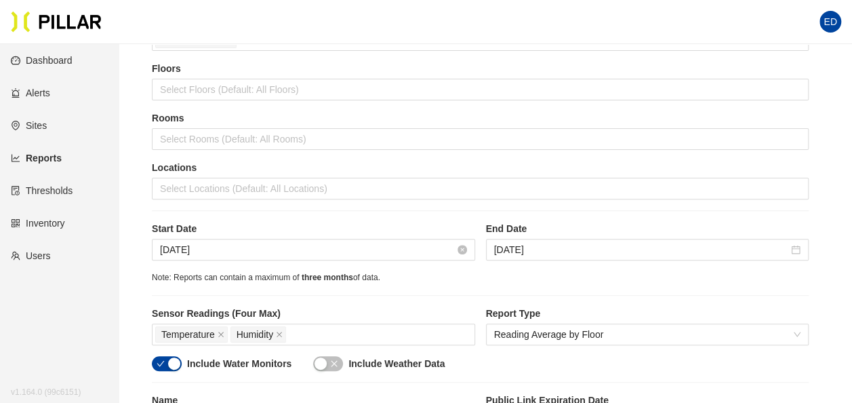
click at [43, 65] on link "Dashboard" at bounding box center [42, 60] width 62 height 11
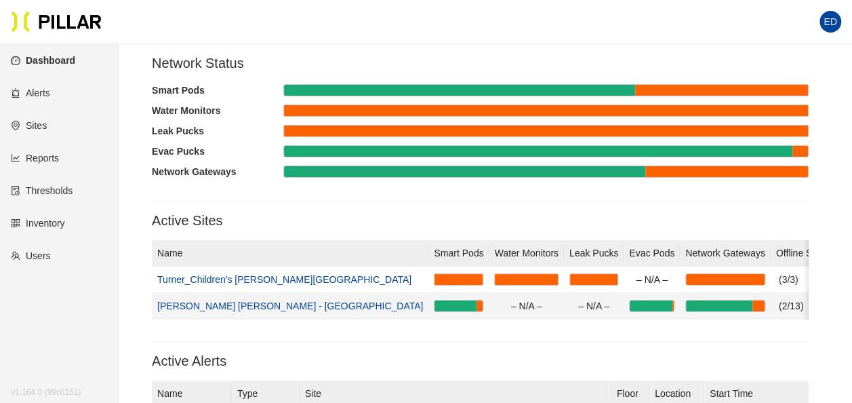
click at [250, 306] on link "[PERSON_NAME] [PERSON_NAME] - [GEOGRAPHIC_DATA]" at bounding box center [290, 305] width 266 height 11
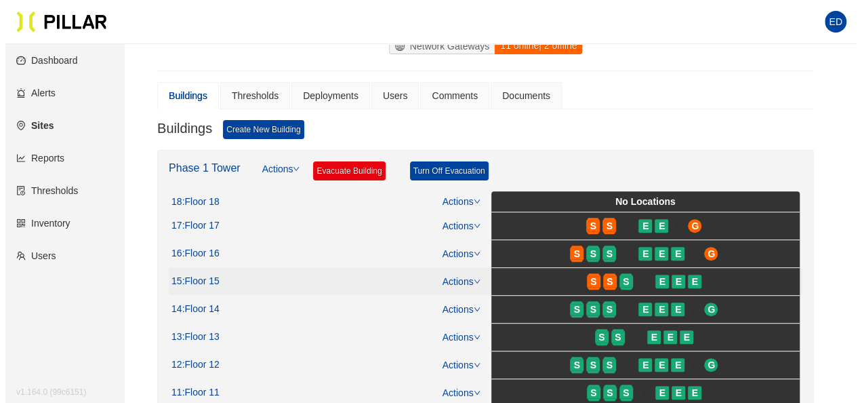
scroll to position [271, 0]
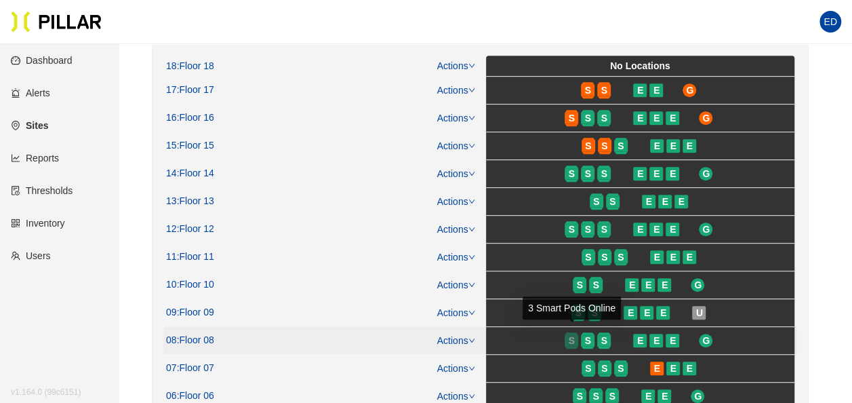
click at [572, 333] on span "S" at bounding box center [572, 340] width 6 height 15
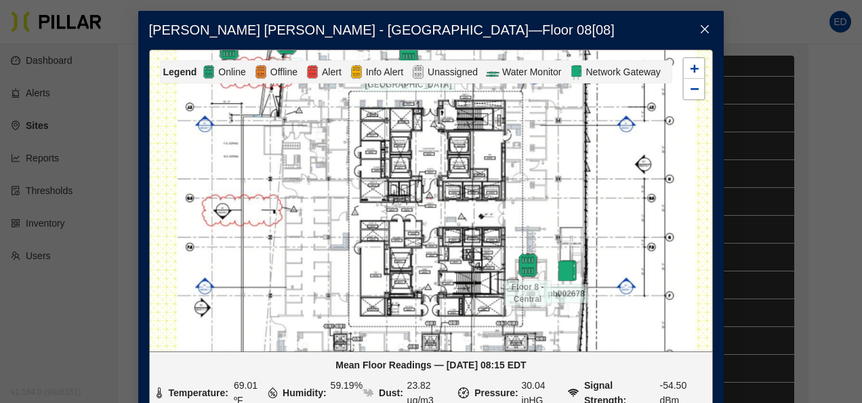
drag, startPoint x: 538, startPoint y: 136, endPoint x: 542, endPoint y: 189, distance: 53.8
click at [542, 189] on div at bounding box center [431, 200] width 563 height 301
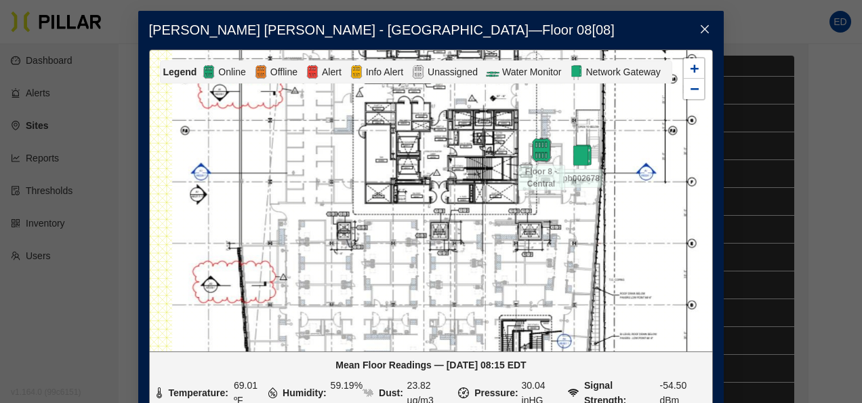
drag, startPoint x: 421, startPoint y: 302, endPoint x: 427, endPoint y: 214, distance: 87.7
click at [426, 214] on div at bounding box center [431, 200] width 563 height 301
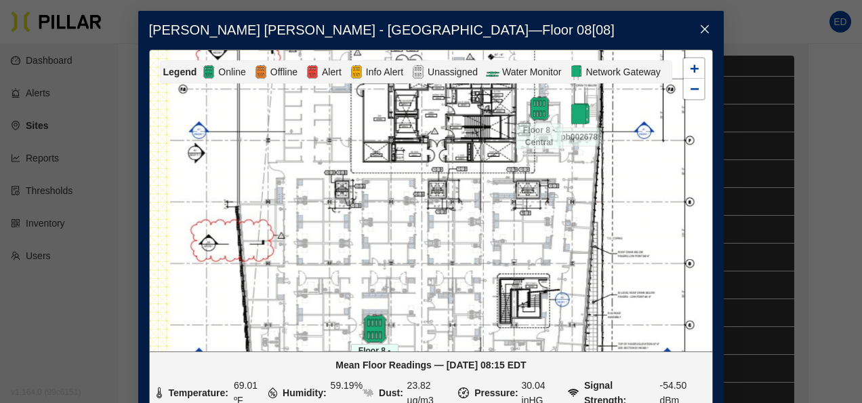
click at [376, 328] on img at bounding box center [374, 328] width 29 height 29
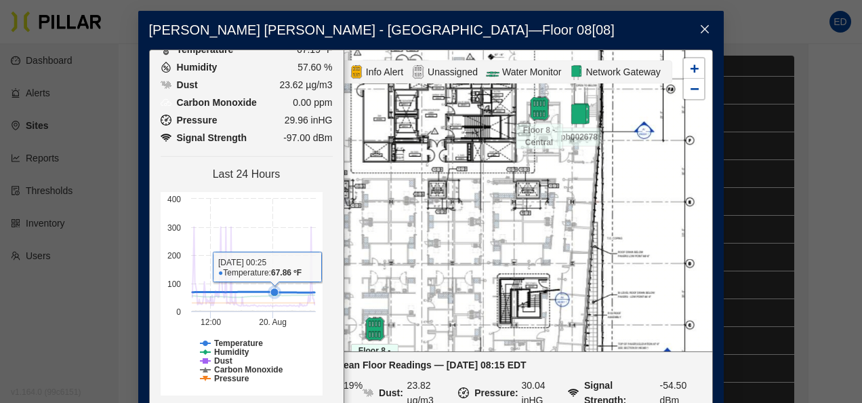
scroll to position [180, 0]
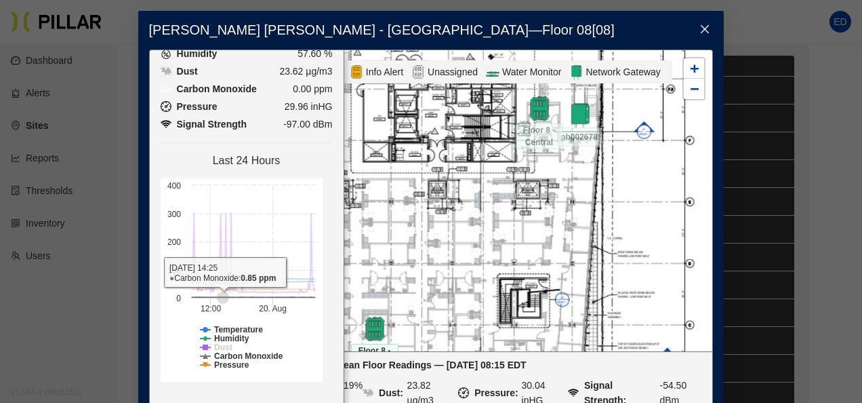
click at [214, 343] on tspan "Dust" at bounding box center [223, 346] width 18 height 9
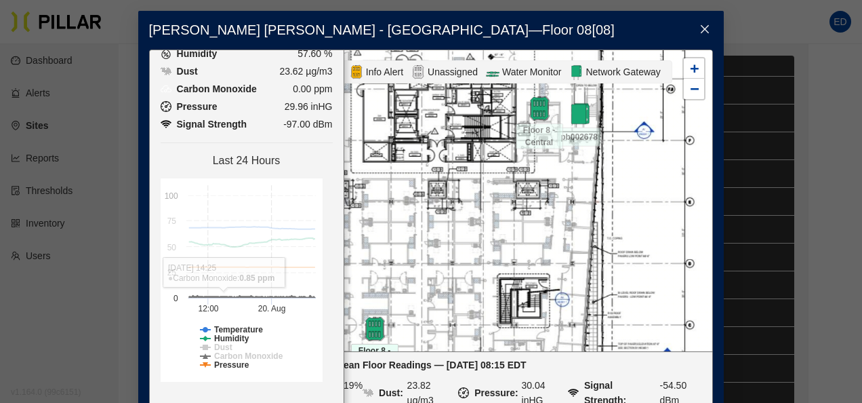
click at [222, 357] on tspan "Carbon Monoxide" at bounding box center [248, 355] width 69 height 9
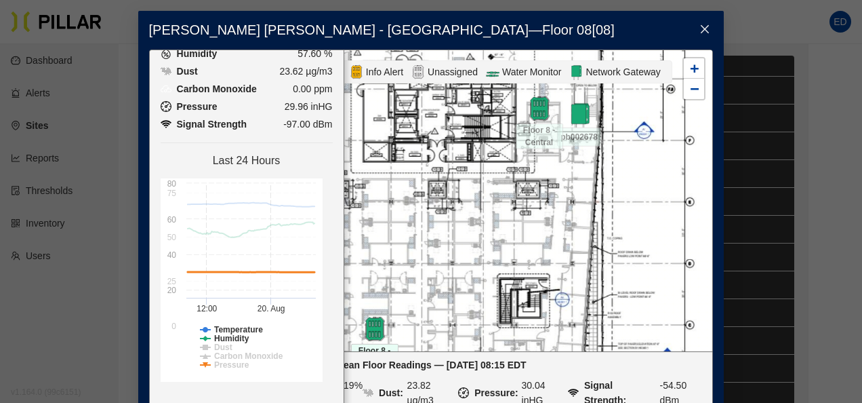
click at [223, 361] on tspan "Pressure" at bounding box center [231, 364] width 35 height 9
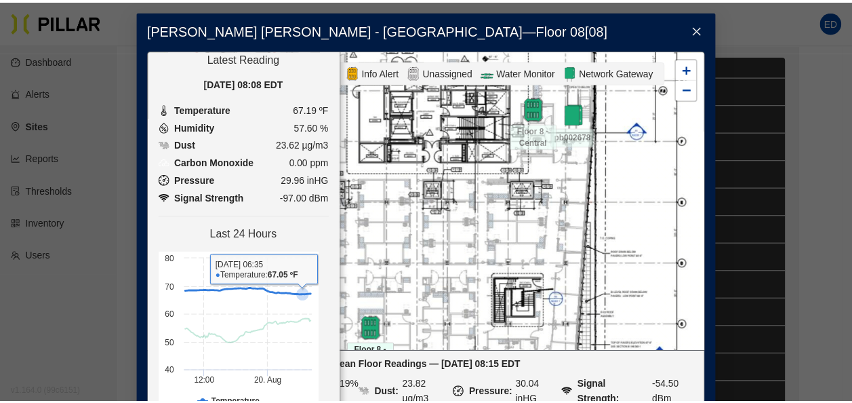
scroll to position [45, 0]
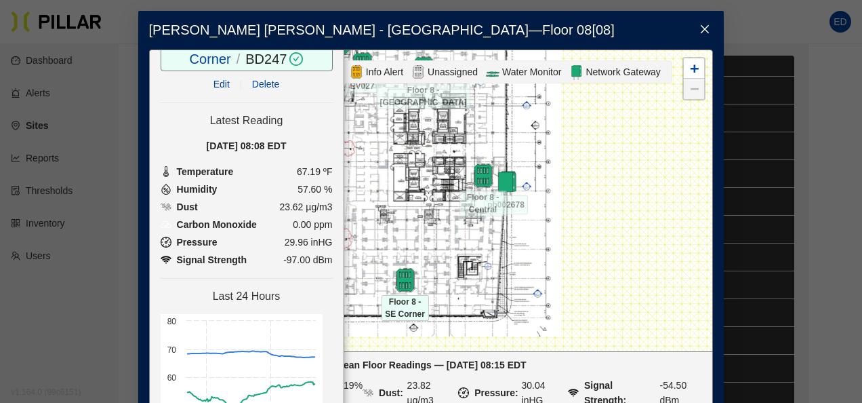
click at [701, 28] on icon "close" at bounding box center [705, 29] width 8 height 8
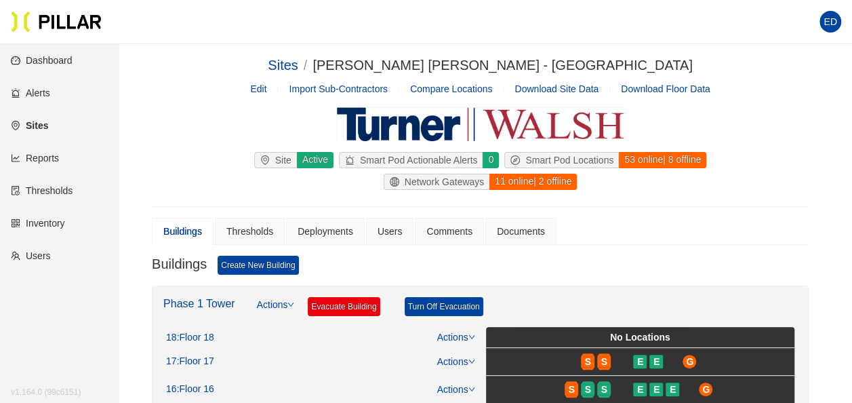
scroll to position [0, 0]
click at [43, 153] on link "Reports" at bounding box center [35, 158] width 48 height 11
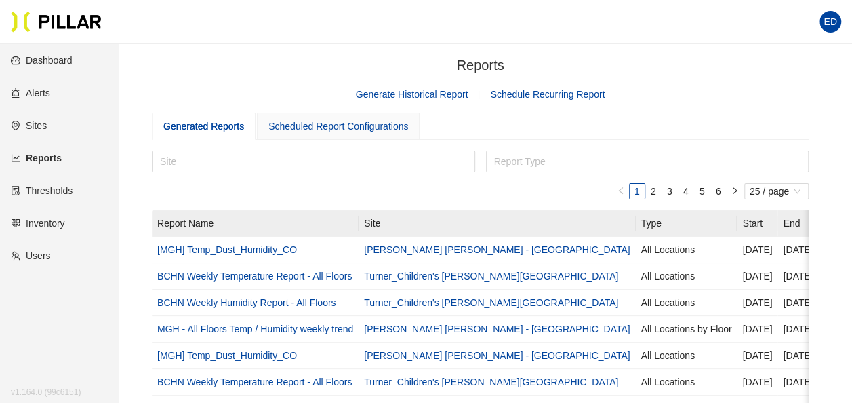
click at [315, 138] on div "Scheduled Report Configurations" at bounding box center [338, 126] width 163 height 27
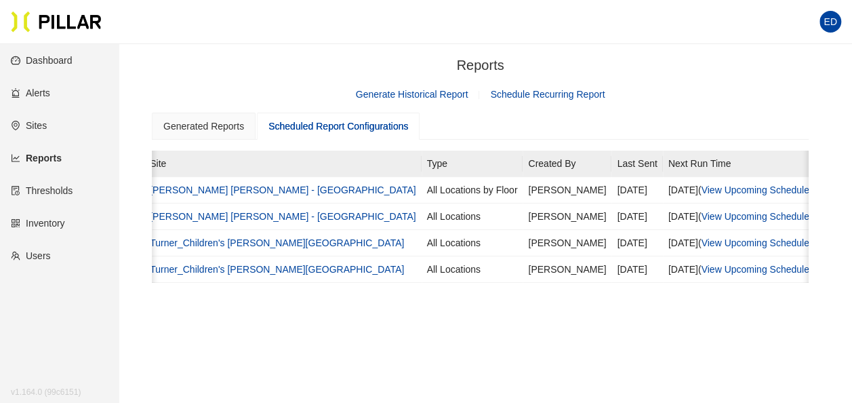
scroll to position [0, 369]
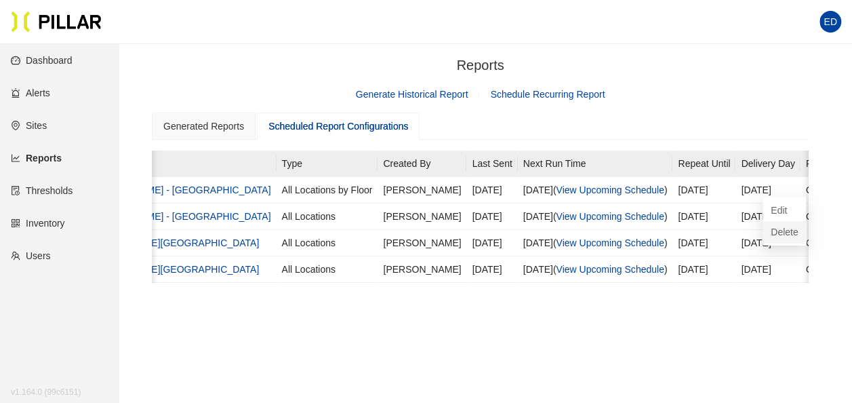
click at [777, 236] on span "Delete" at bounding box center [784, 231] width 27 height 15
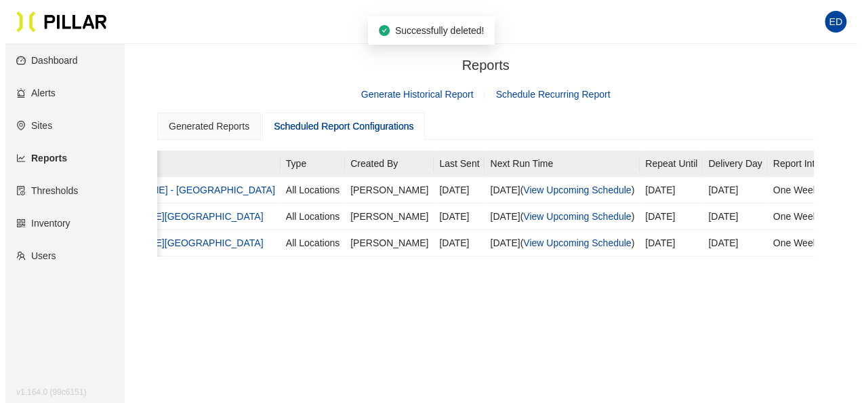
scroll to position [0, 331]
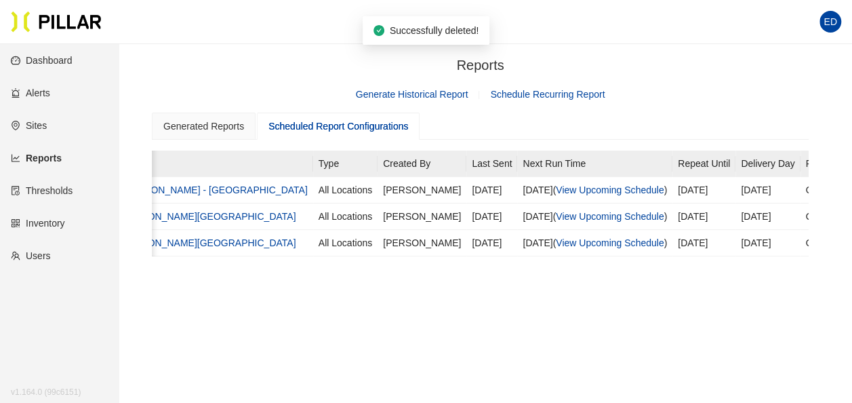
click at [566, 97] on link "Schedule Recurring Report" at bounding box center [547, 94] width 115 height 11
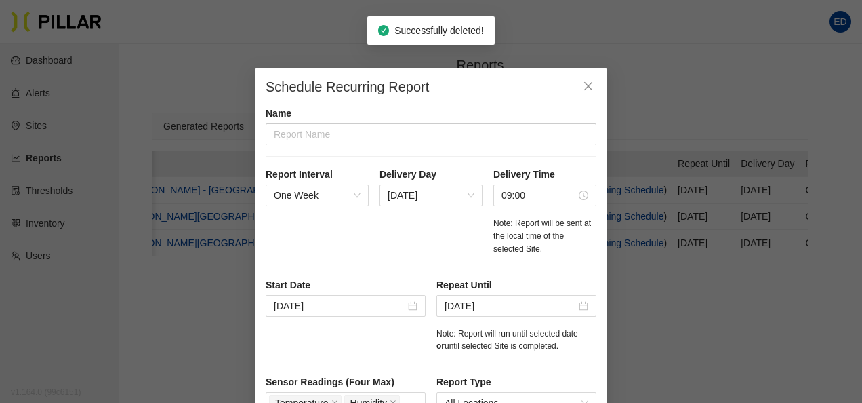
scroll to position [0, 331]
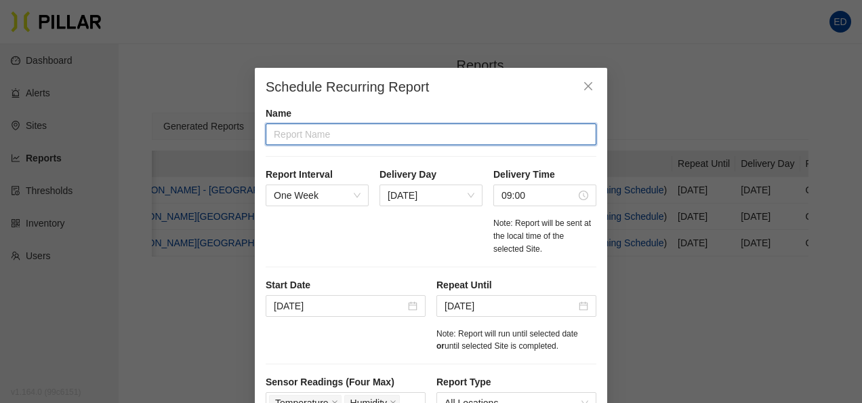
click at [356, 136] on input "text" at bounding box center [431, 134] width 331 height 22
click at [463, 192] on span "[DATE]" at bounding box center [431, 195] width 87 height 20
type input "MGH Weekly Temp / Humidity"
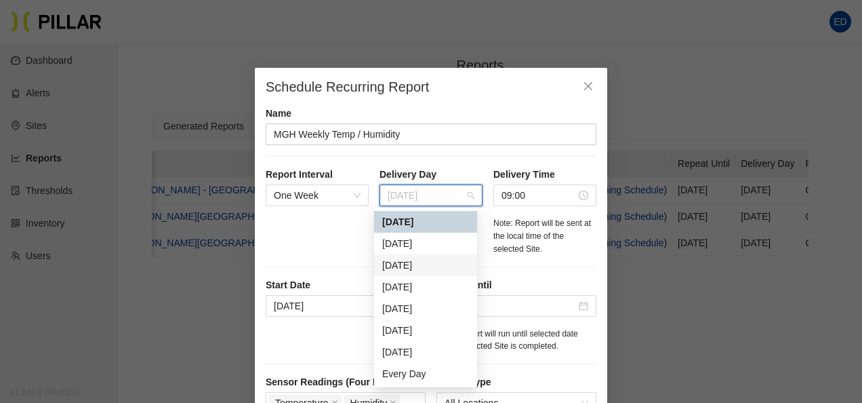
click at [426, 273] on div "[DATE]" at bounding box center [425, 265] width 103 height 22
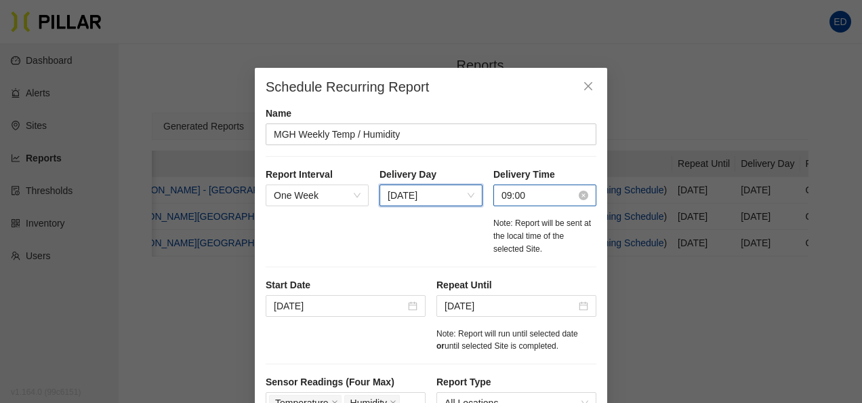
click at [535, 199] on input "09:00" at bounding box center [539, 195] width 75 height 15
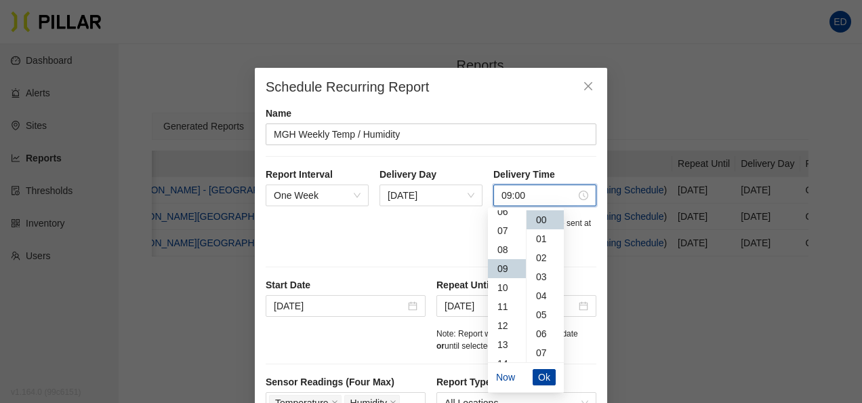
scroll to position [103, 0]
click at [503, 252] on div "07" at bounding box center [507, 249] width 38 height 19
type input "09:00"
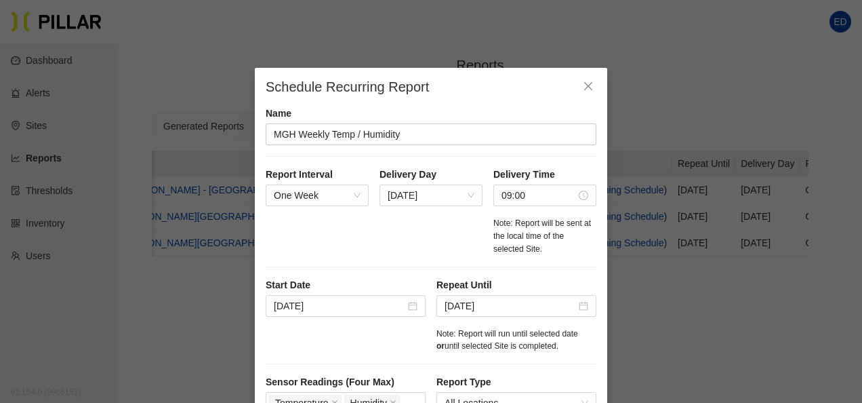
click at [403, 234] on div "Report Interval One Week Delivery Day [DATE] Delivery Time 09:00 Note: Report w…" at bounding box center [431, 216] width 331 height 99
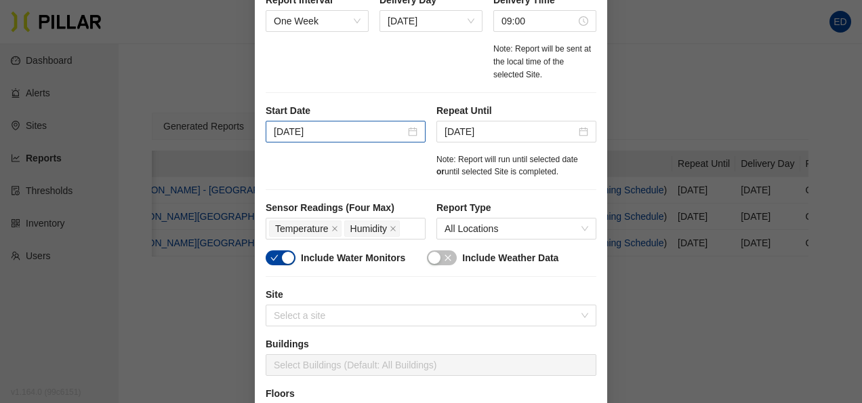
scroll to position [203, 0]
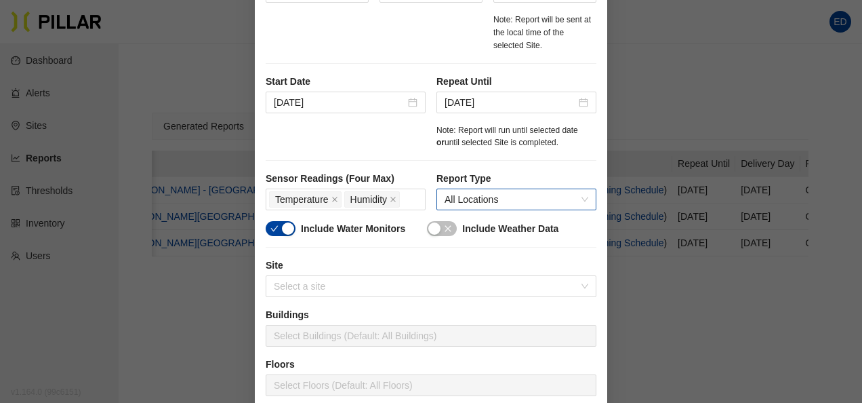
click at [578, 198] on span "All Locations" at bounding box center [517, 199] width 144 height 20
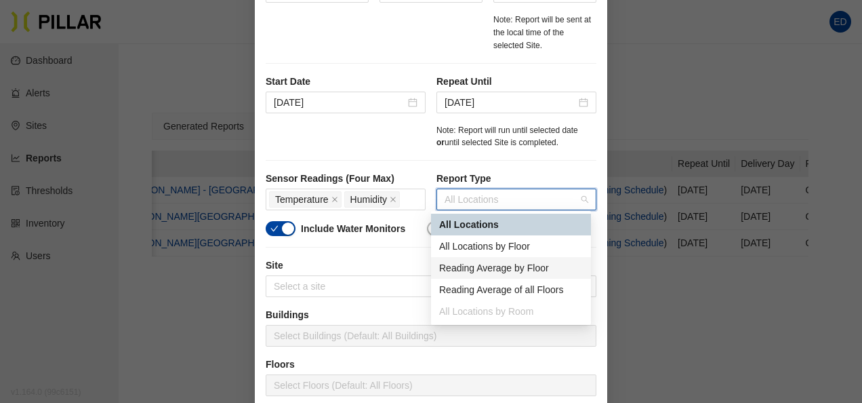
click at [523, 269] on div "Reading Average by Floor" at bounding box center [511, 267] width 144 height 15
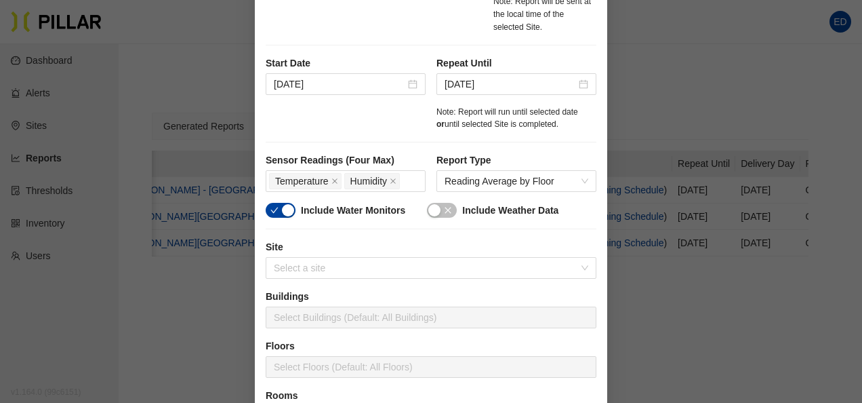
scroll to position [271, 0]
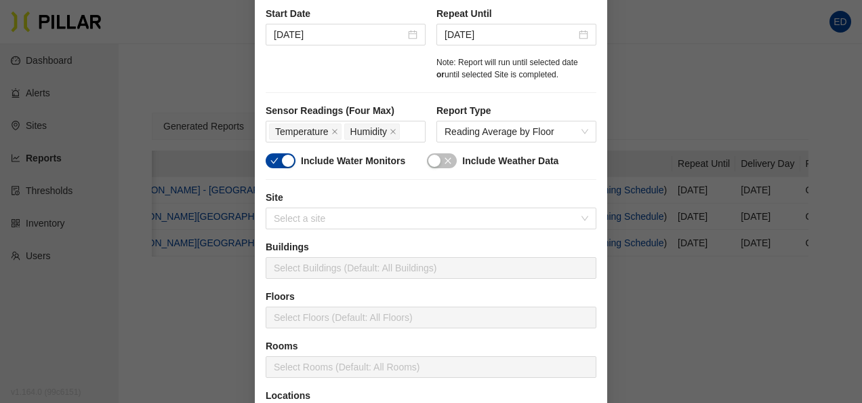
click at [436, 163] on button "button" at bounding box center [442, 160] width 30 height 15
click at [286, 163] on div "button" at bounding box center [288, 161] width 12 height 12
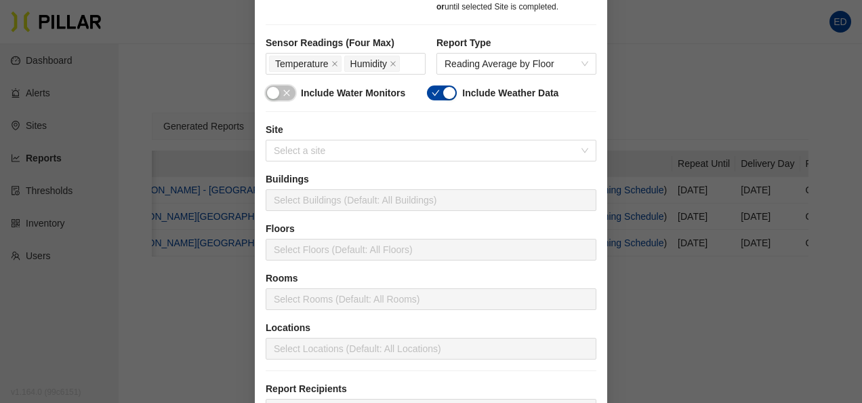
scroll to position [407, 0]
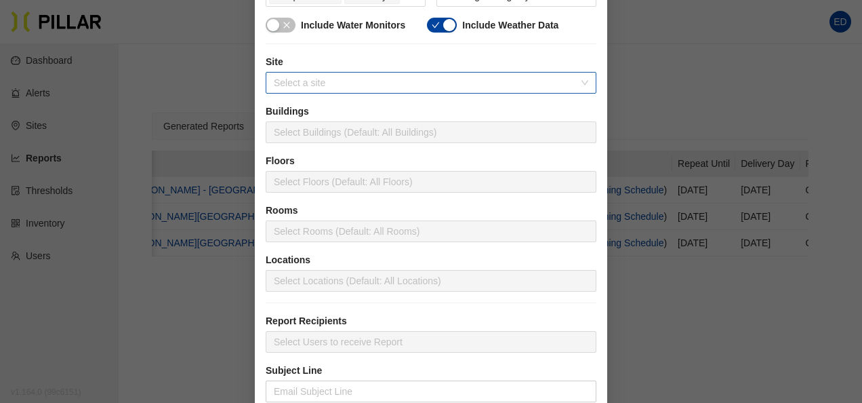
click at [386, 80] on input "search" at bounding box center [426, 83] width 305 height 20
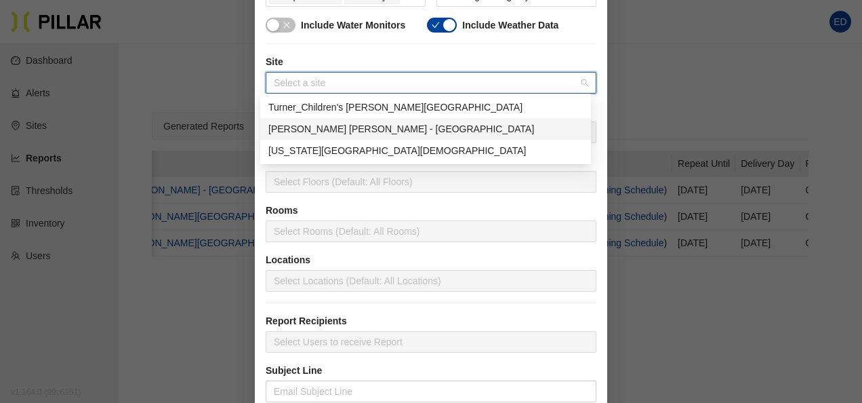
click at [355, 130] on div "[PERSON_NAME] [PERSON_NAME] - [GEOGRAPHIC_DATA]" at bounding box center [426, 128] width 315 height 15
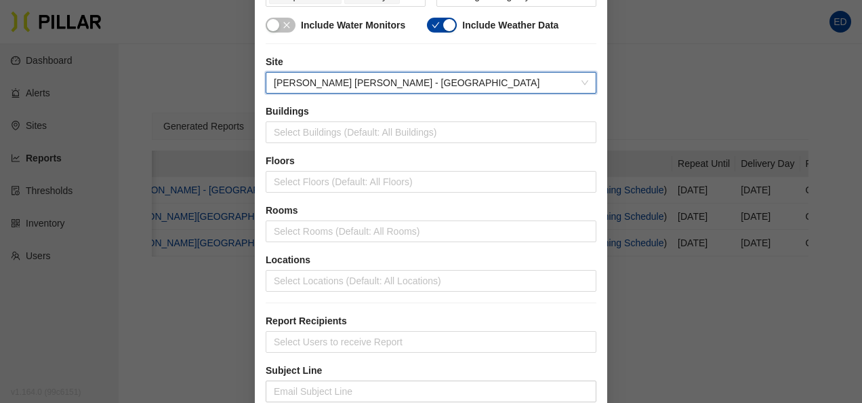
click at [363, 118] on div "Buildings Select Buildings (Default: All Buildings)" at bounding box center [431, 123] width 331 height 39
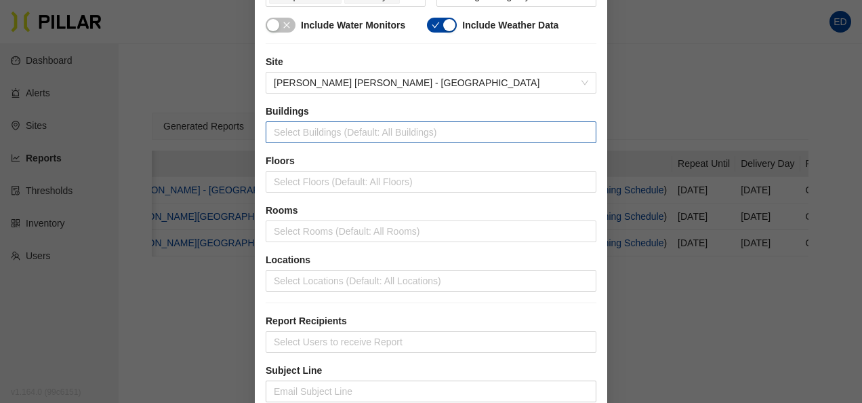
click at [359, 136] on div at bounding box center [431, 132] width 324 height 19
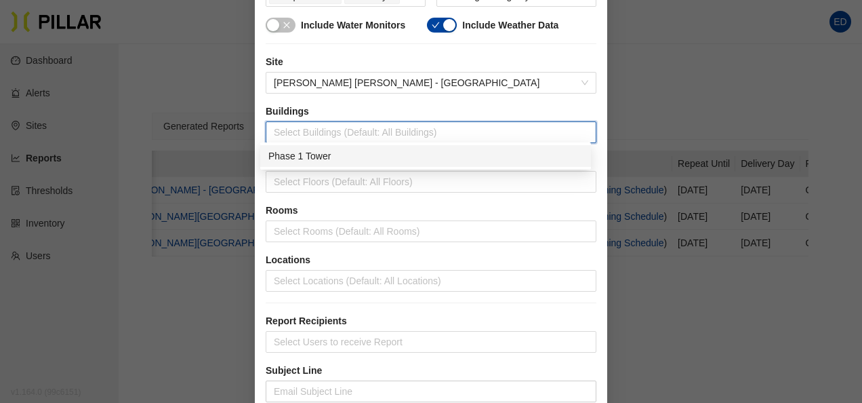
click at [342, 155] on div "Phase 1 Tower" at bounding box center [426, 155] width 315 height 15
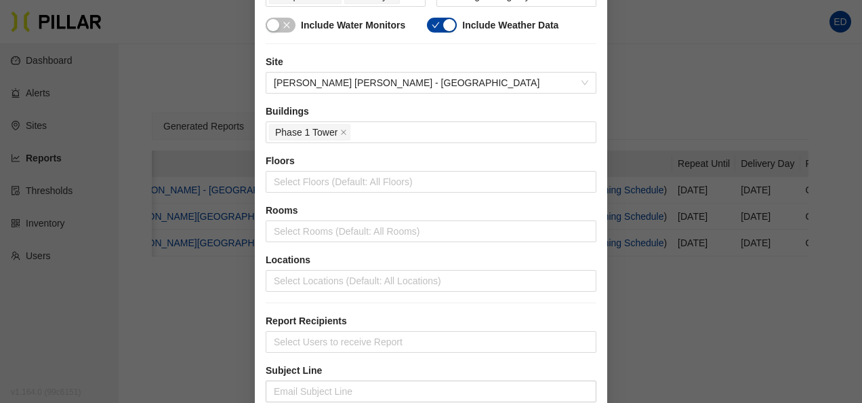
click at [393, 106] on label "Buildings" at bounding box center [431, 111] width 331 height 14
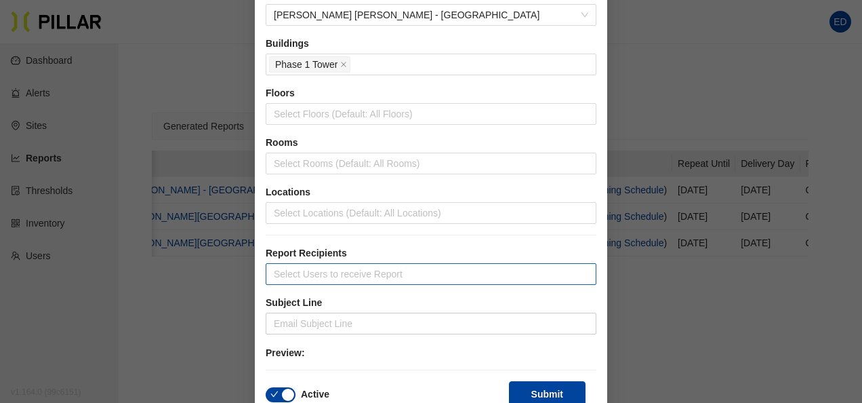
click at [378, 264] on div at bounding box center [431, 273] width 324 height 19
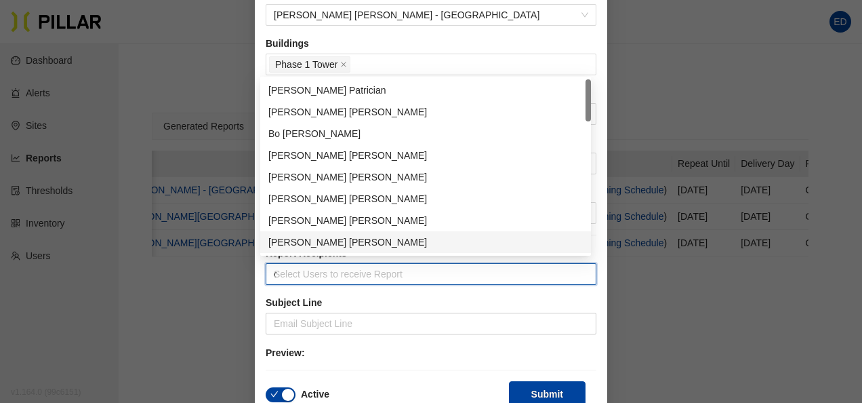
type input "de"
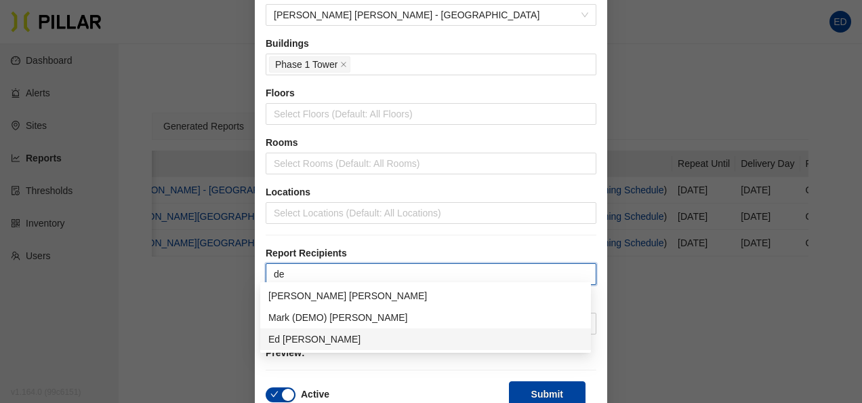
click at [324, 340] on div "[PERSON_NAME]" at bounding box center [426, 339] width 315 height 15
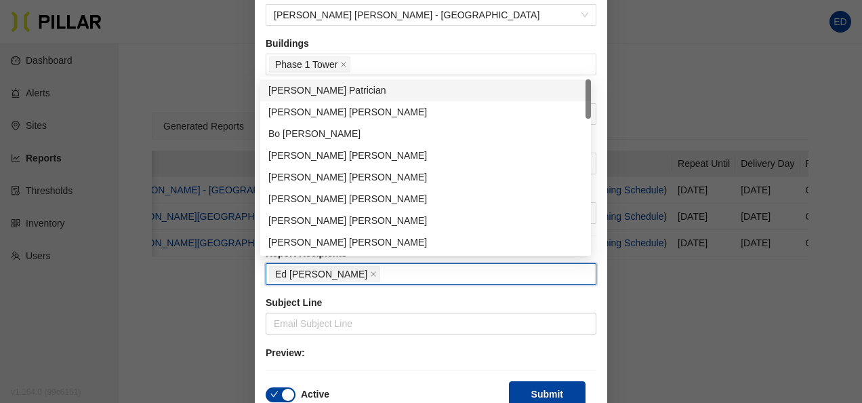
click at [453, 350] on p "Preview:" at bounding box center [431, 352] width 331 height 15
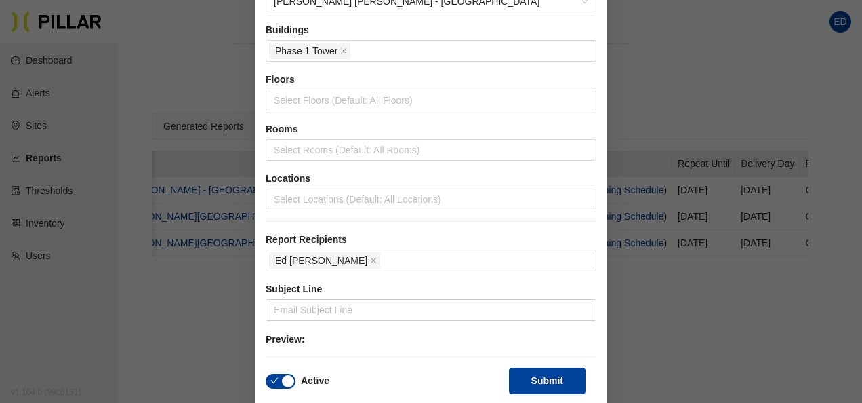
scroll to position [495, 0]
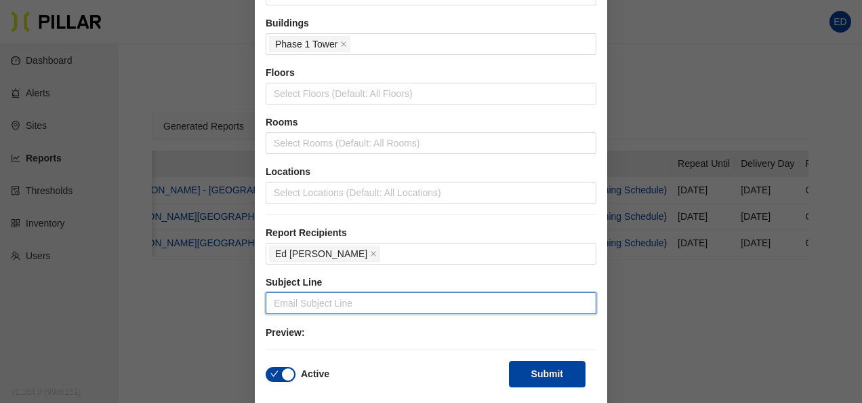
click at [365, 296] on input "text" at bounding box center [431, 303] width 331 height 22
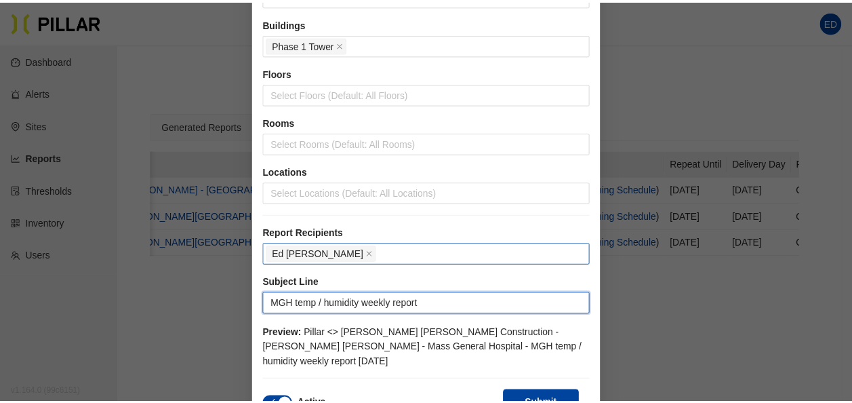
scroll to position [510, 0]
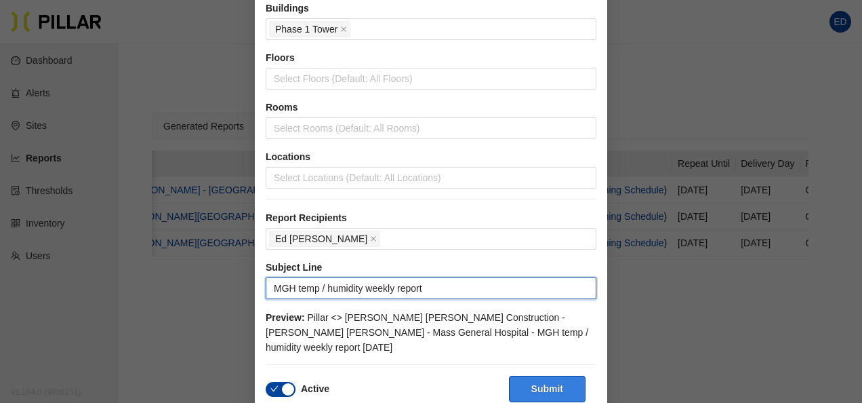
type input "MGH temp / humidity weekly report"
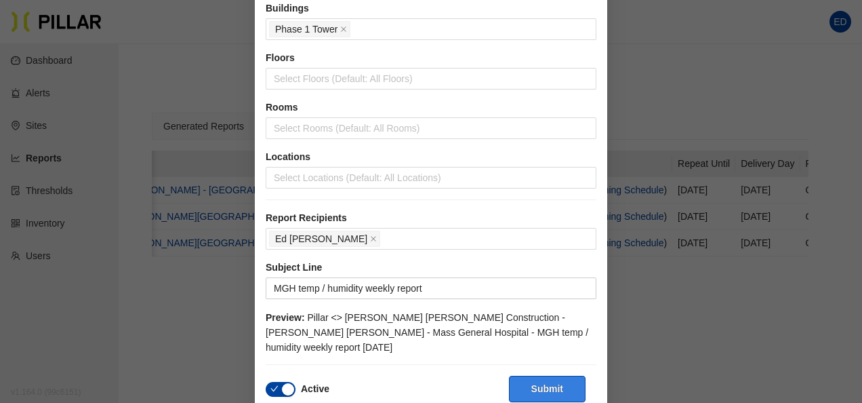
click at [528, 376] on button "Submit" at bounding box center [547, 389] width 77 height 26
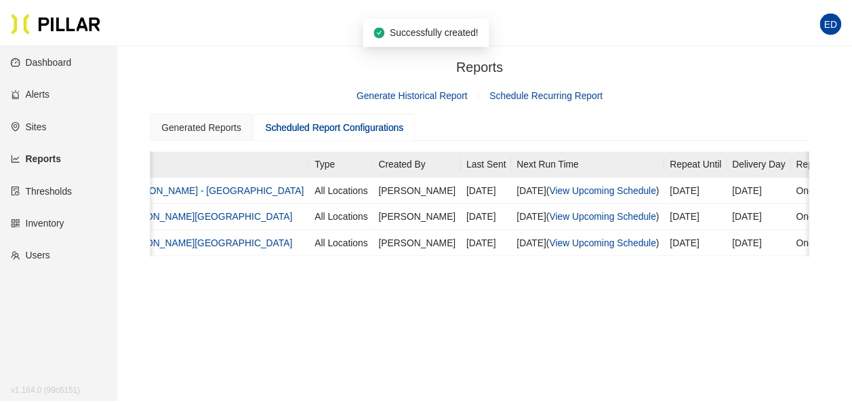
scroll to position [0, 321]
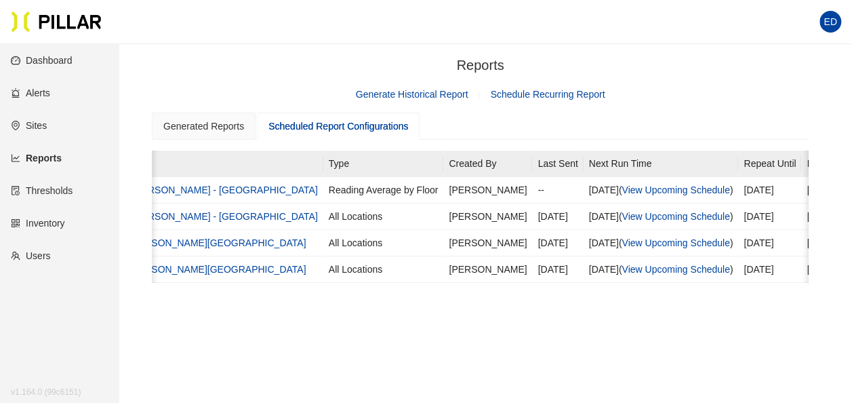
click at [391, 94] on link "Generate Historical Report" at bounding box center [412, 94] width 113 height 11
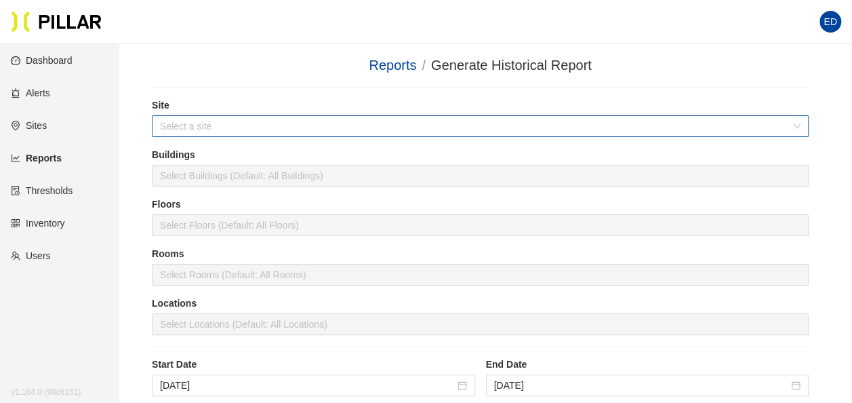
click at [309, 123] on input "search" at bounding box center [475, 126] width 631 height 20
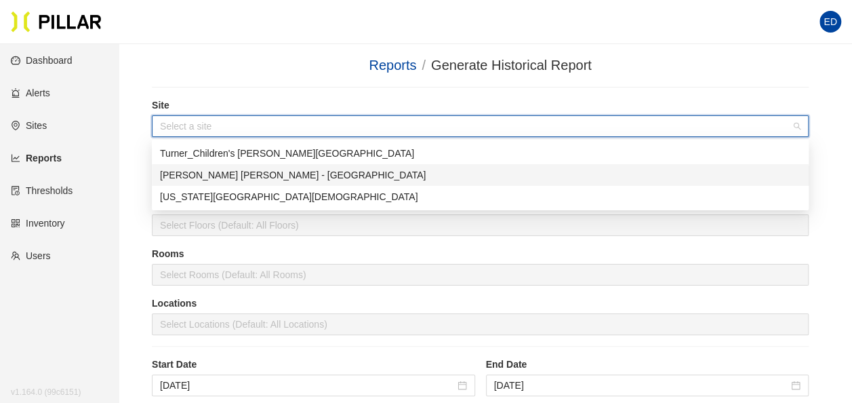
click at [236, 175] on div "[PERSON_NAME] [PERSON_NAME] - [GEOGRAPHIC_DATA]" at bounding box center [480, 174] width 641 height 15
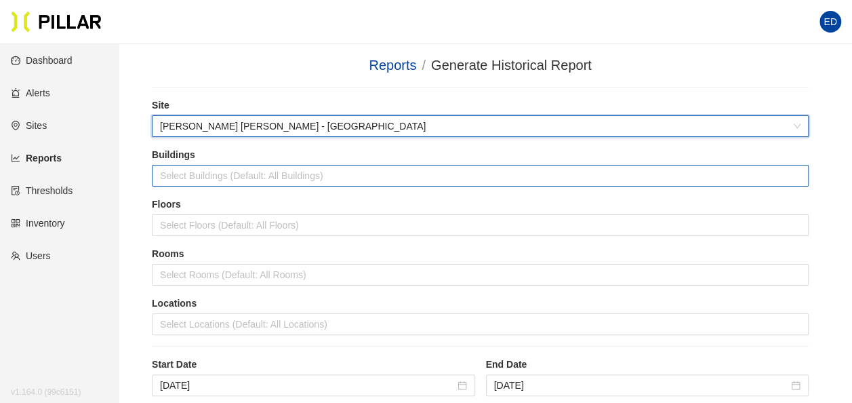
click at [260, 173] on div at bounding box center [480, 175] width 650 height 19
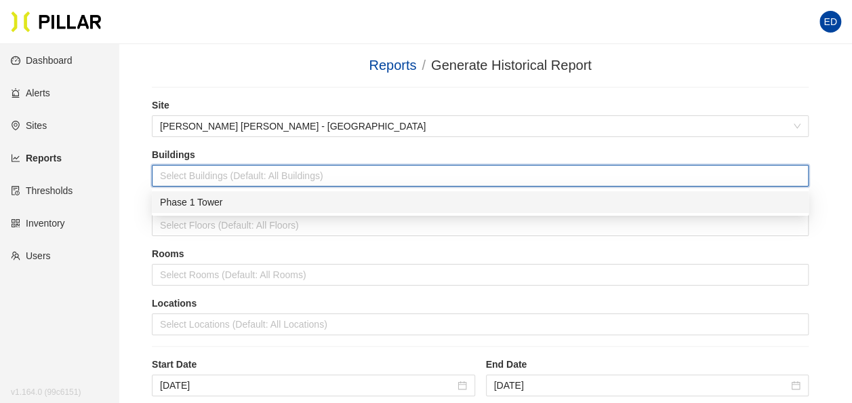
click at [241, 205] on div "Phase 1 Tower" at bounding box center [480, 202] width 641 height 15
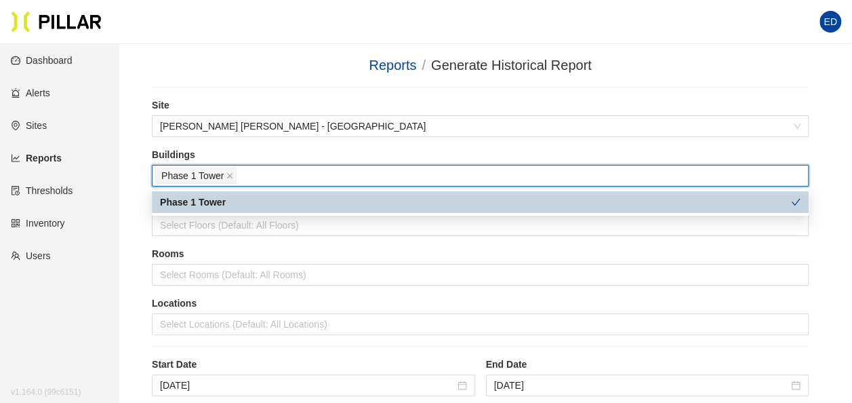
click at [233, 90] on section "Reports / Generate Historical Report / Site [PERSON_NAME] [PERSON_NAME] - [GEOG…" at bounding box center [480, 335] width 657 height 561
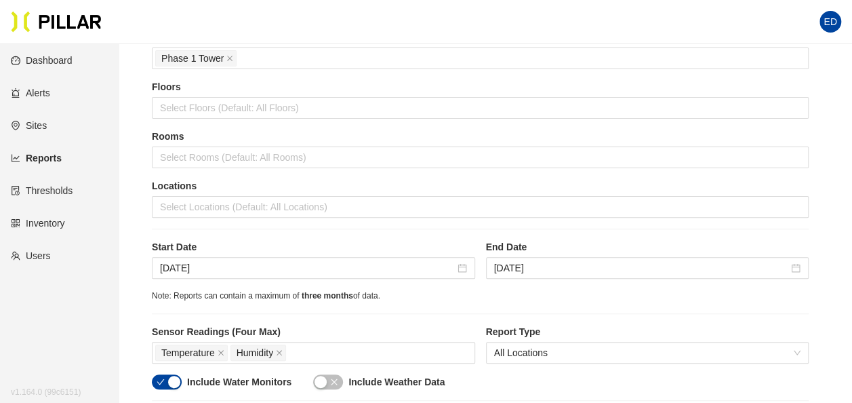
scroll to position [136, 0]
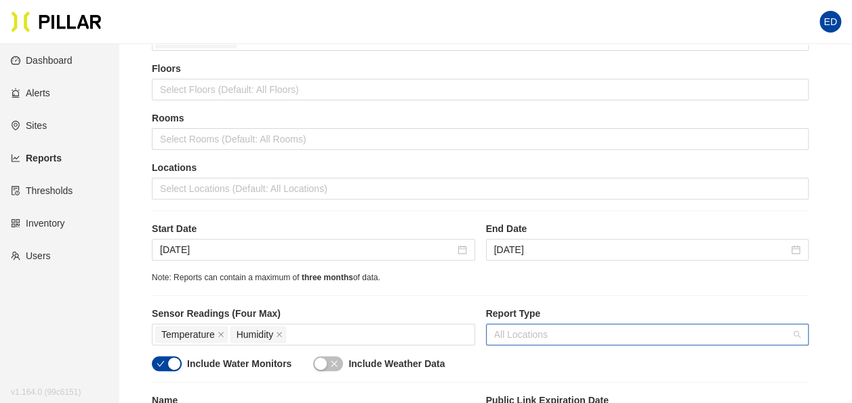
click at [797, 334] on span "All Locations" at bounding box center [647, 334] width 307 height 20
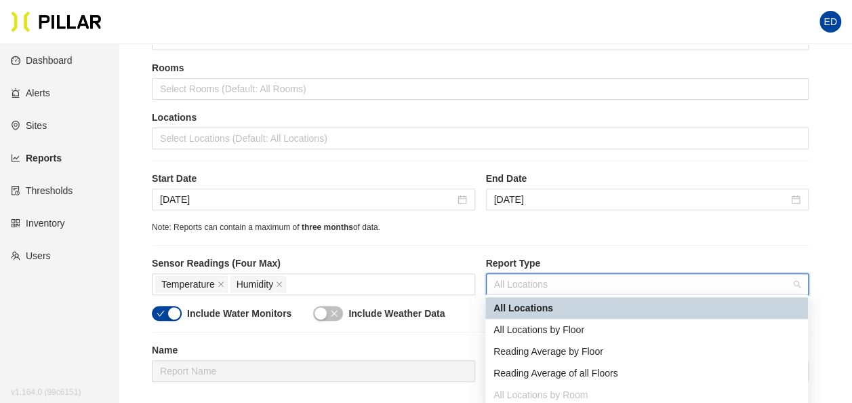
scroll to position [203, 0]
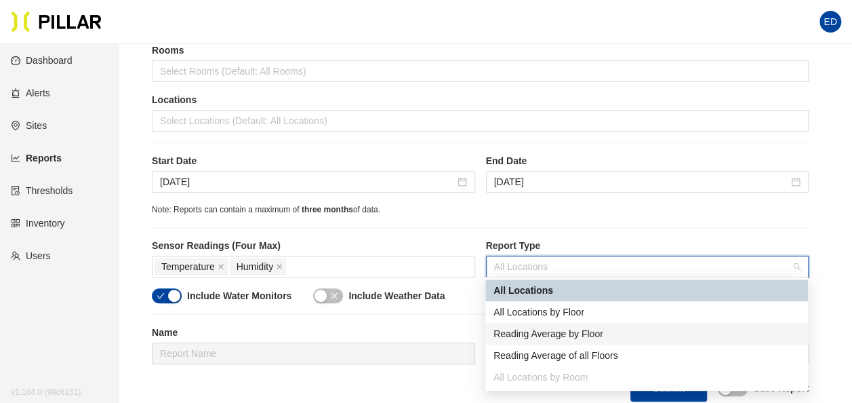
click at [568, 334] on div "Reading Average by Floor" at bounding box center [647, 333] width 306 height 15
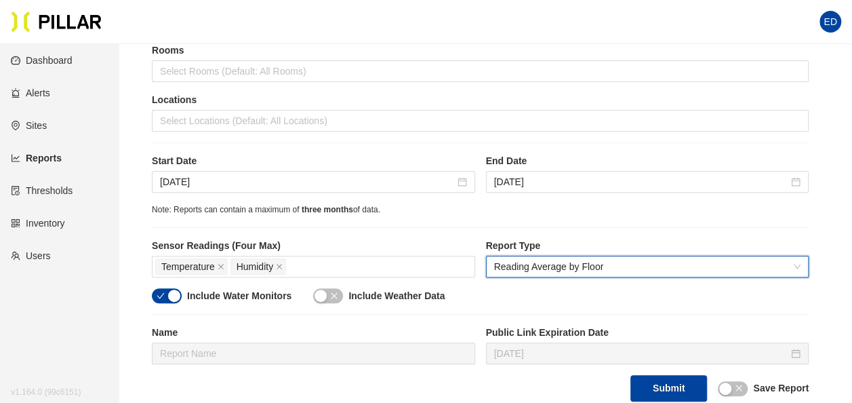
click at [433, 232] on div "Site [PERSON_NAME] [PERSON_NAME] - [GEOGRAPHIC_DATA] Buildings Phase 1 Tower Fl…" at bounding box center [480, 148] width 657 height 507
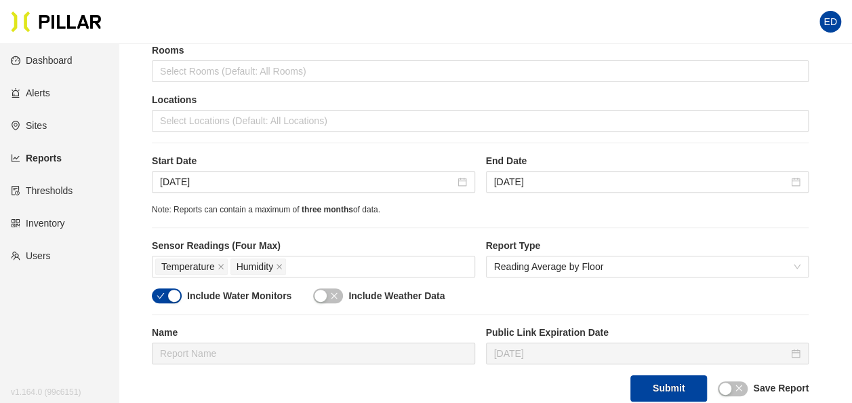
click at [208, 293] on label "Include Water Monitors" at bounding box center [239, 296] width 104 height 14
click at [171, 294] on div "button" at bounding box center [174, 296] width 12 height 12
click at [323, 295] on div "button" at bounding box center [321, 296] width 12 height 12
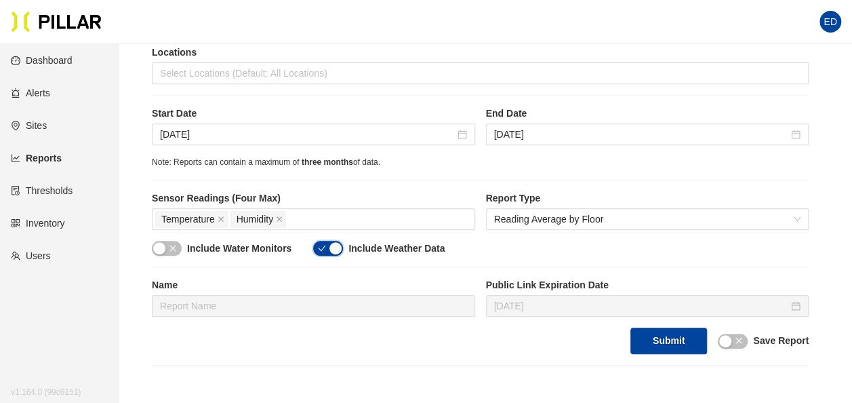
scroll to position [271, 0]
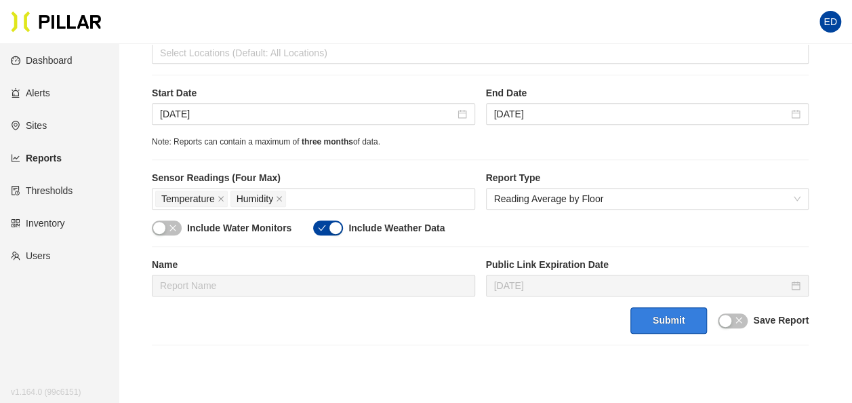
click at [671, 328] on button "Submit" at bounding box center [669, 320] width 77 height 26
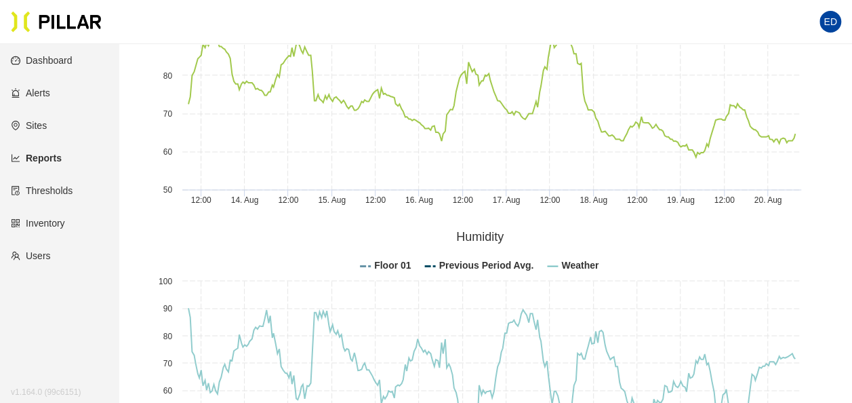
scroll to position [610, 0]
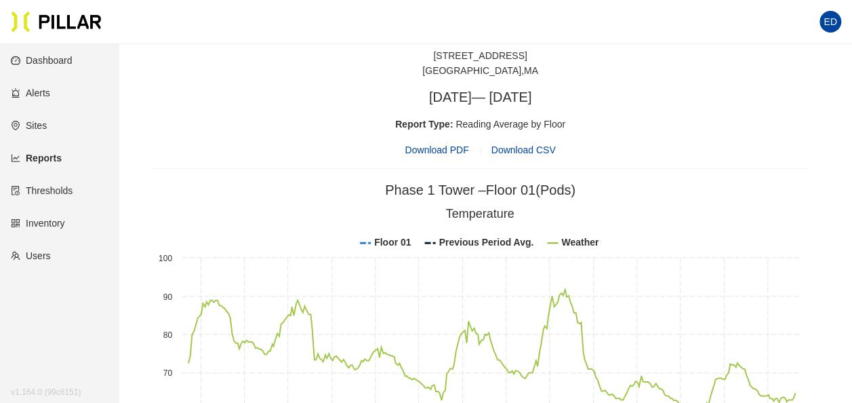
click at [438, 145] on span "Download PDF" at bounding box center [437, 149] width 64 height 15
